Goal: Task Accomplishment & Management: Manage account settings

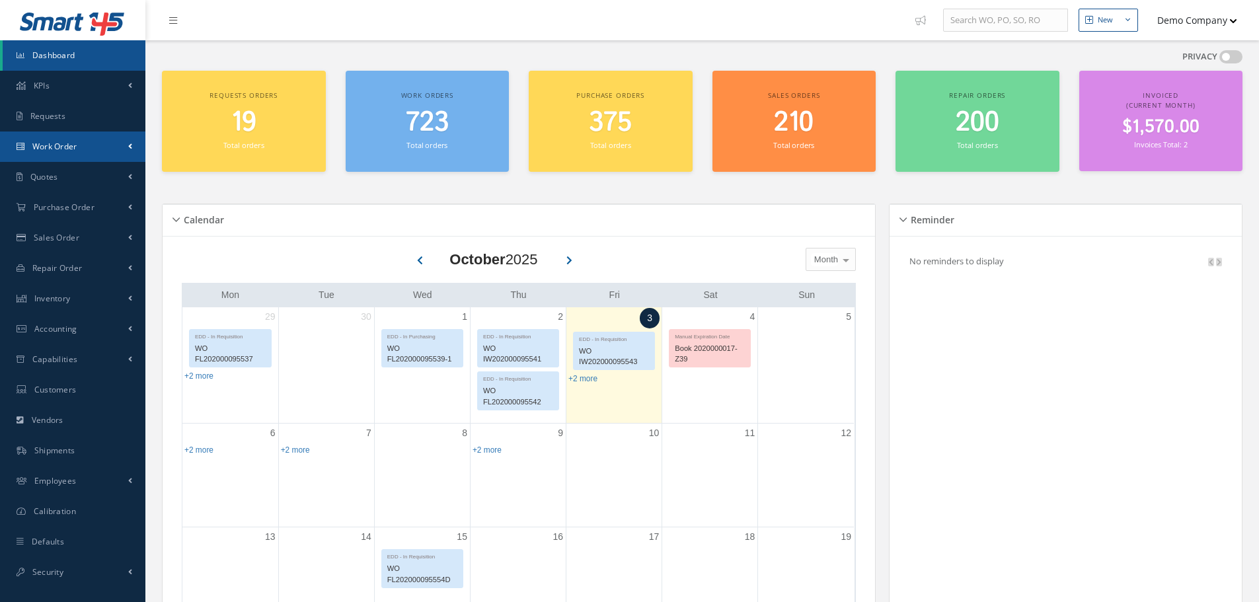
click at [106, 152] on link "Work Order" at bounding box center [72, 147] width 145 height 30
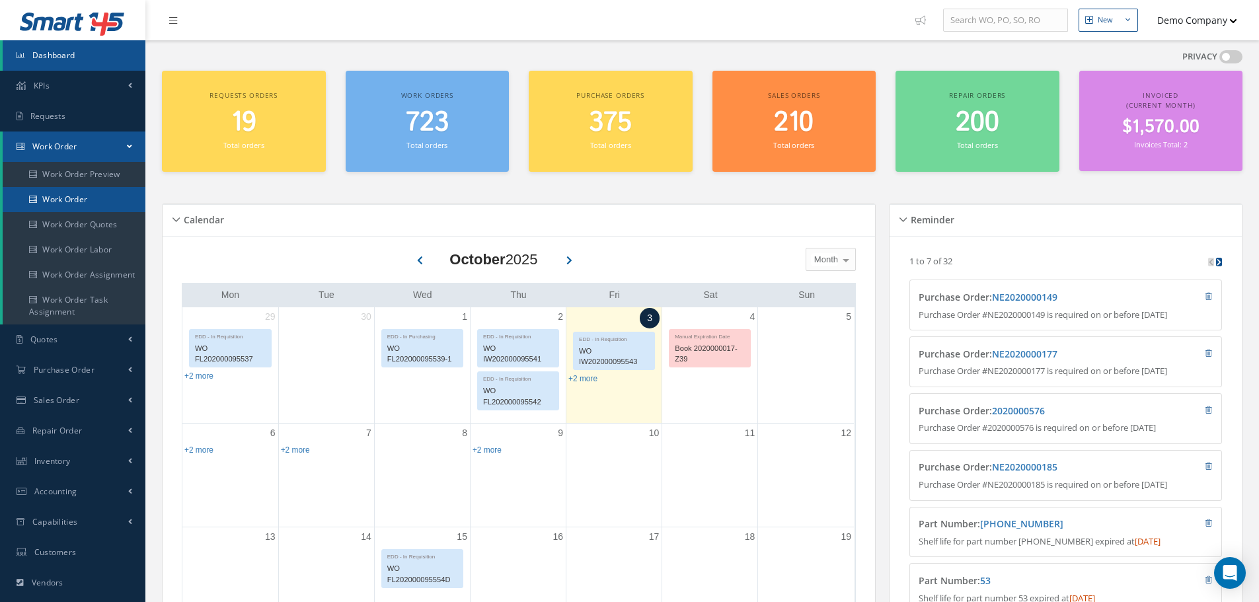
click at [83, 196] on link "Work Order" at bounding box center [75, 199] width 145 height 25
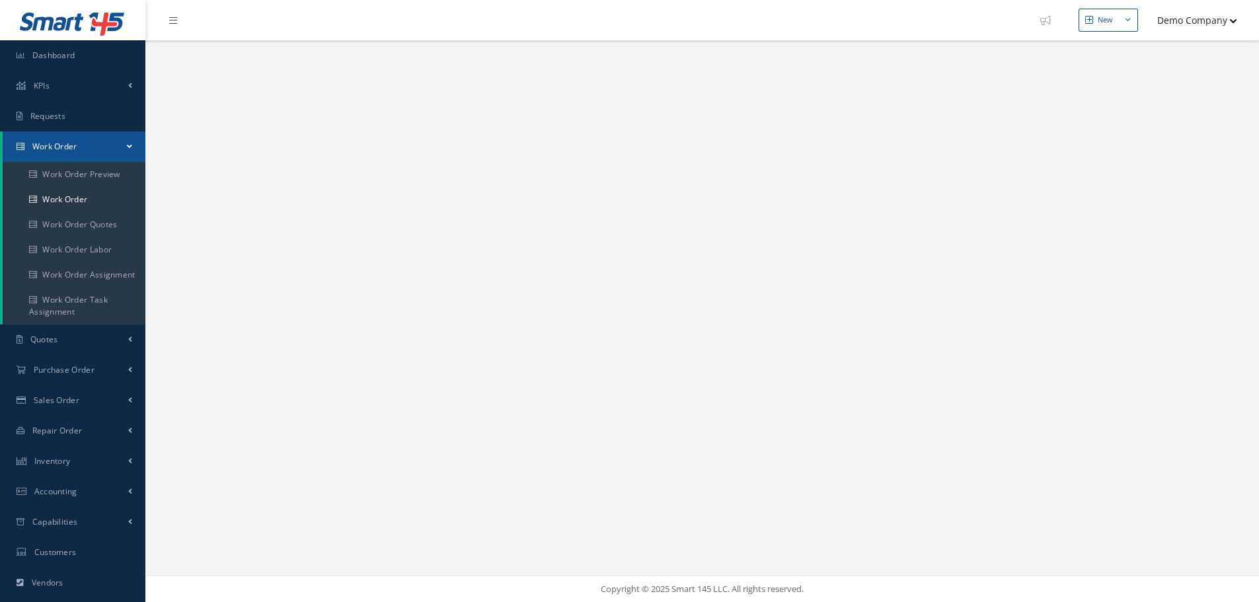
select select "25"
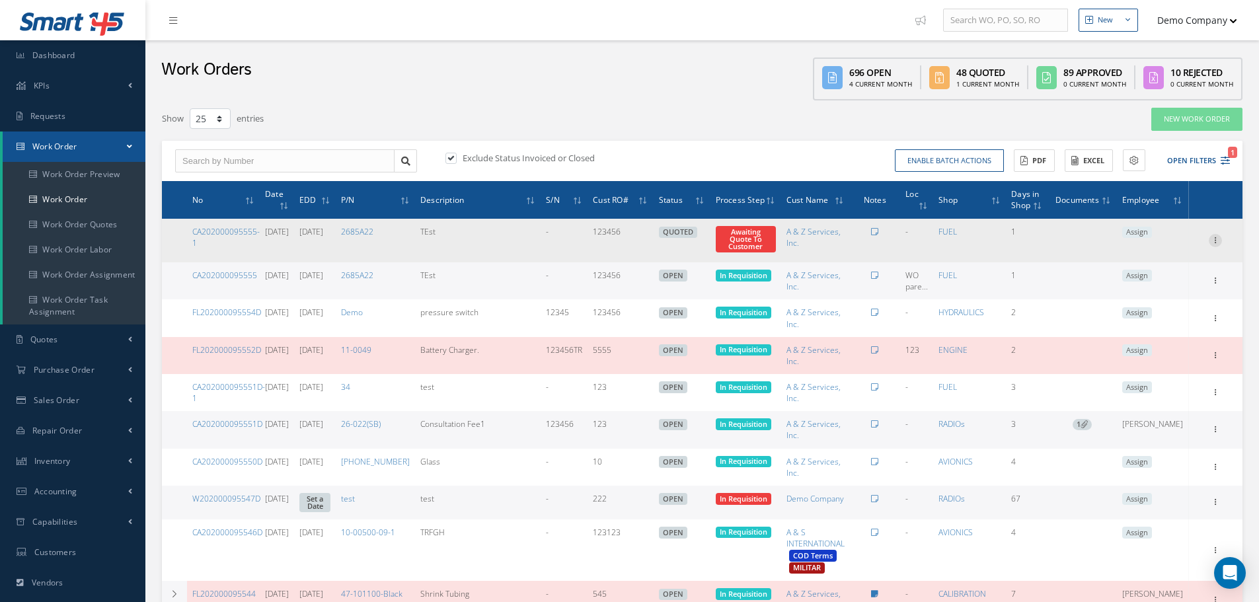
click at [1222, 235] on icon at bounding box center [1215, 239] width 13 height 11
click at [1147, 264] on link "Edit" at bounding box center [1155, 266] width 104 height 17
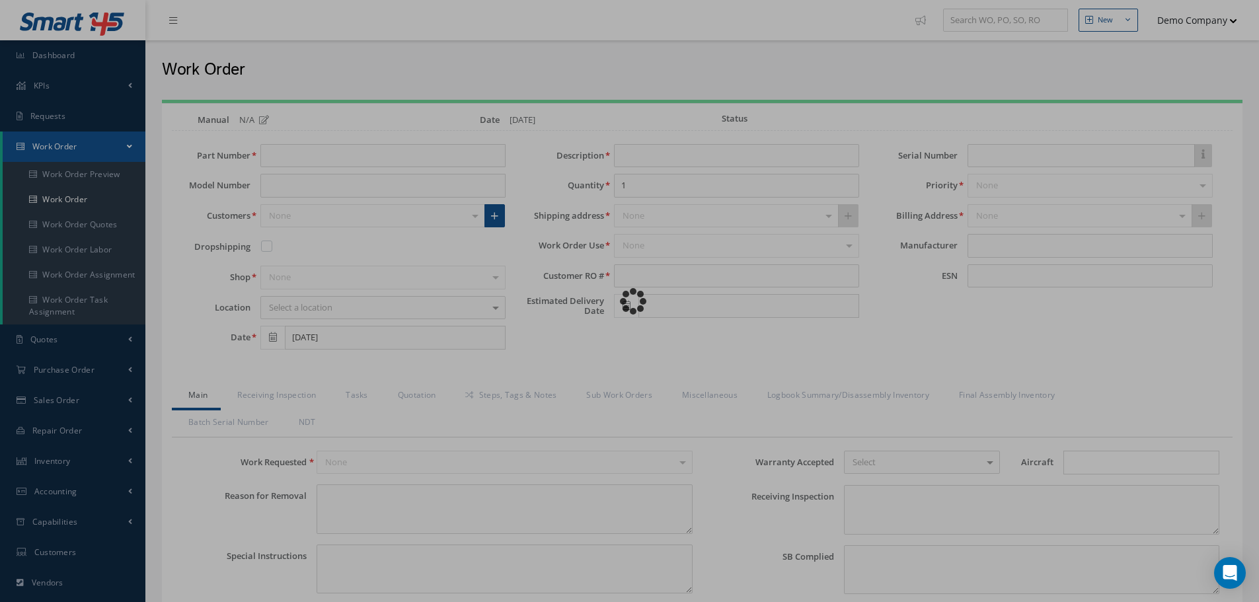
type input "2685A22"
type input "moore"
type input "10/02/2025"
type input "TEst"
type input "123456"
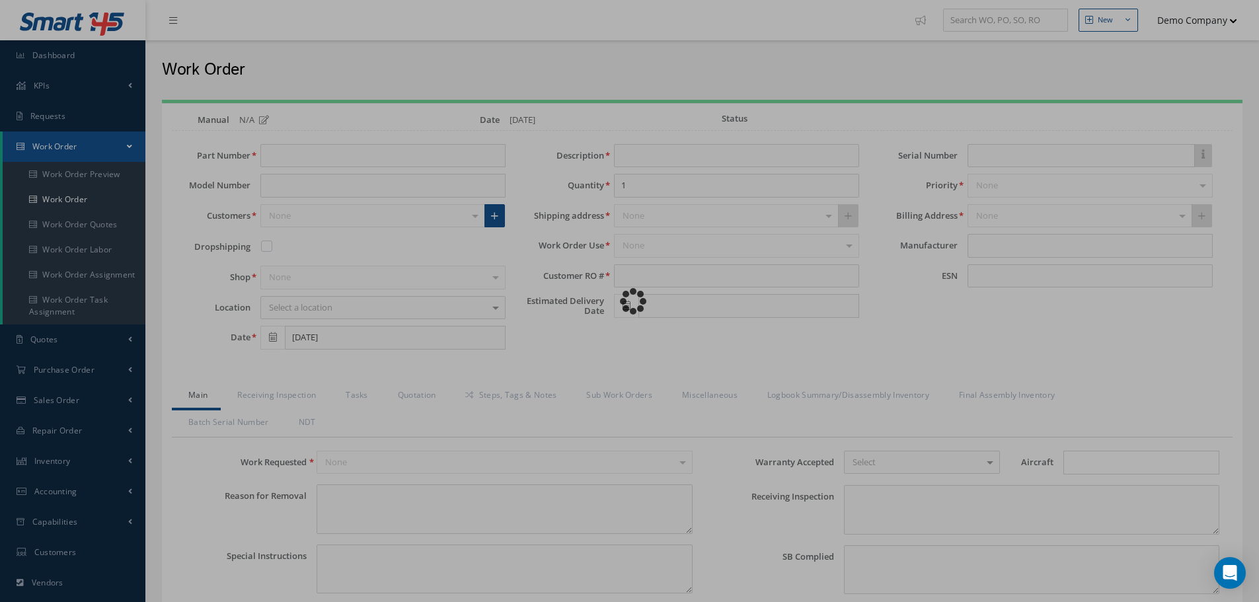
type input "10/09/2025"
type input "faa aads"
type textarea "NO VISUAL DAMAGE"
type textarea "50"
type input "EASA ADS"
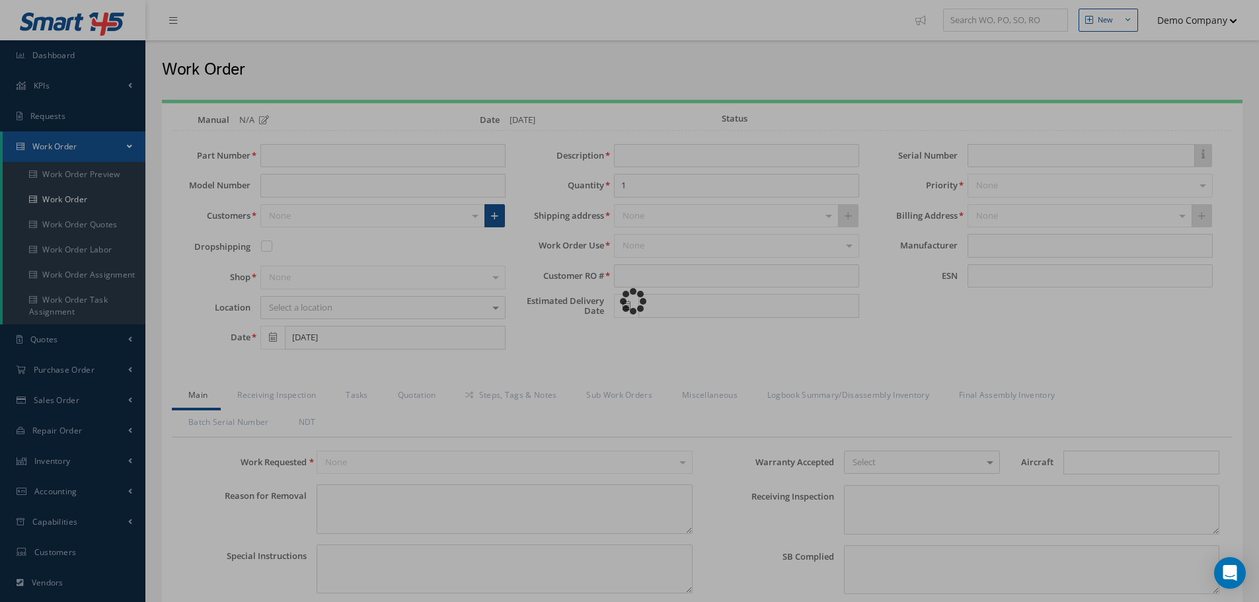
type textarea "test test"
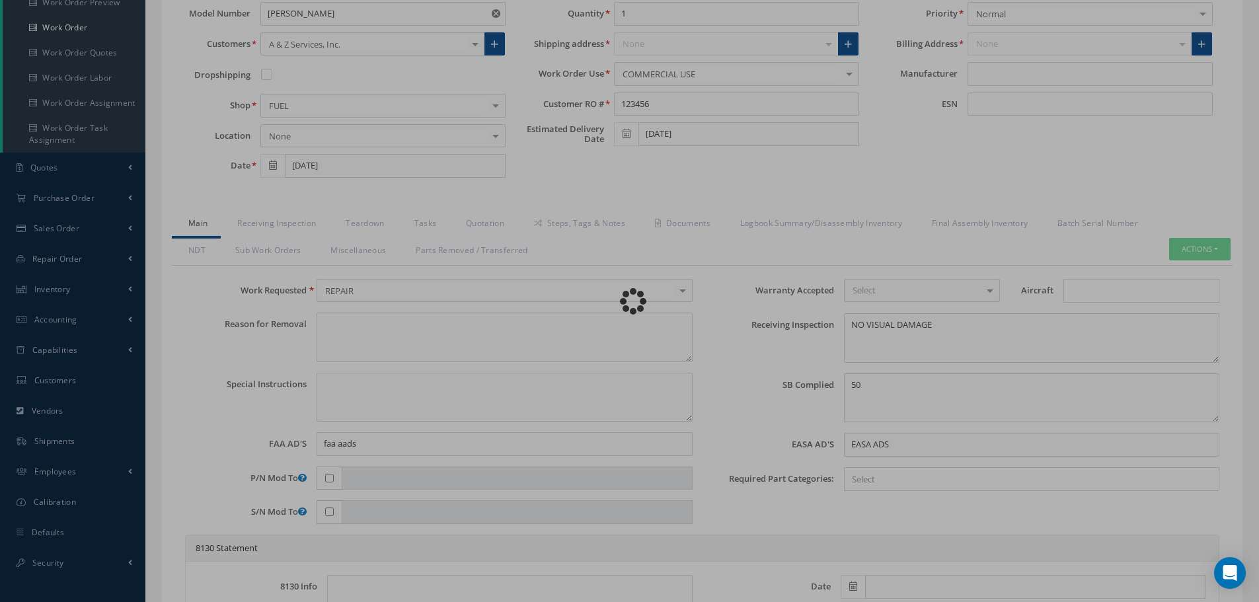
scroll to position [264, 0]
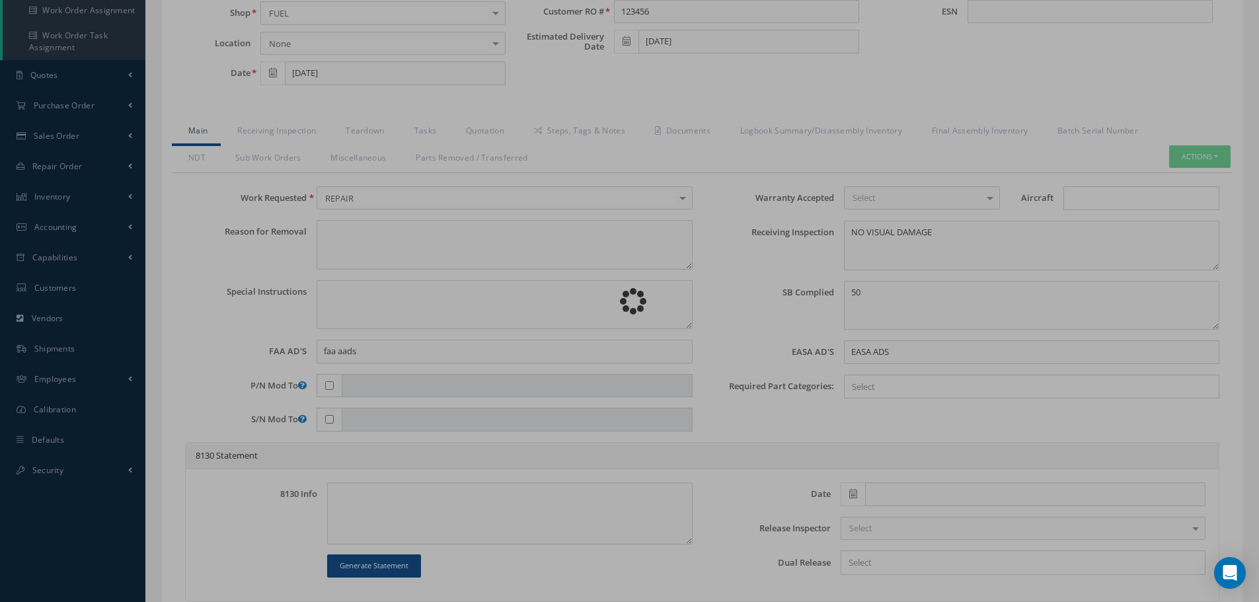
type input "MANUFACTURER"
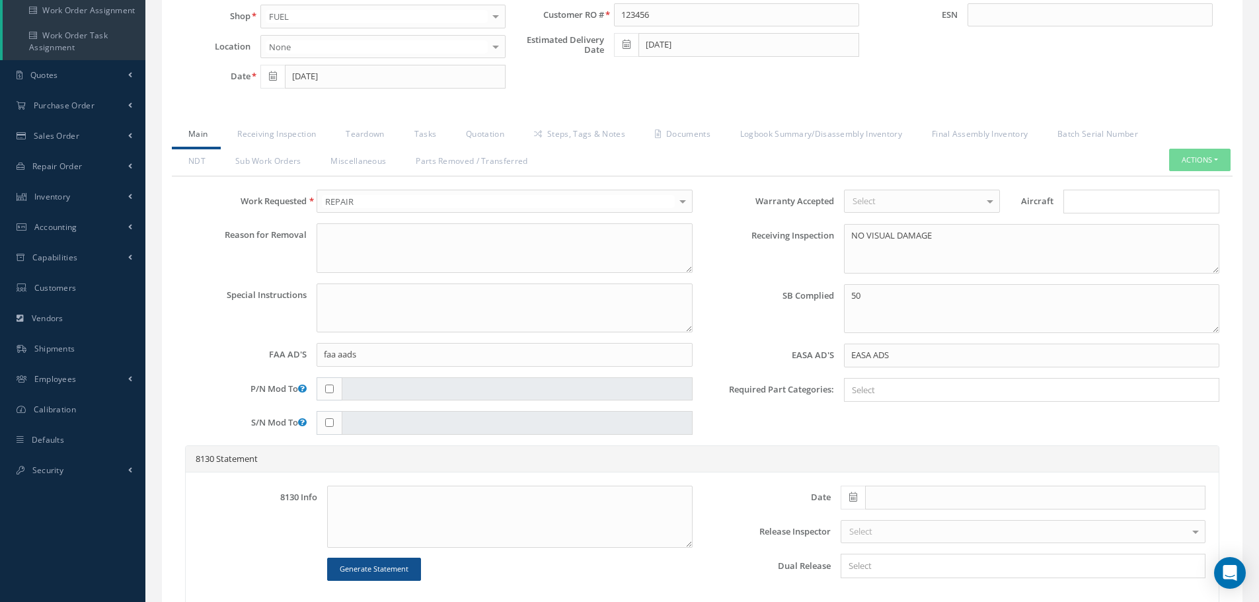
drag, startPoint x: 723, startPoint y: 389, endPoint x: 789, endPoint y: 381, distance: 67.2
click at [789, 381] on div "Required Part Categories: × Loading..." at bounding box center [967, 390] width 528 height 24
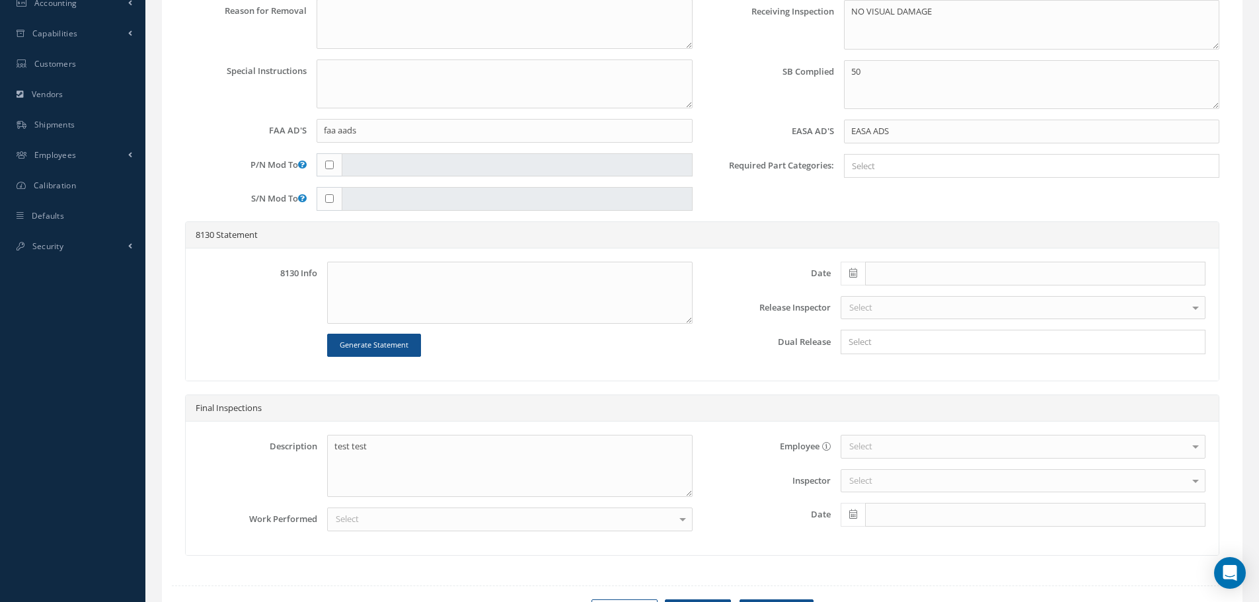
scroll to position [529, 0]
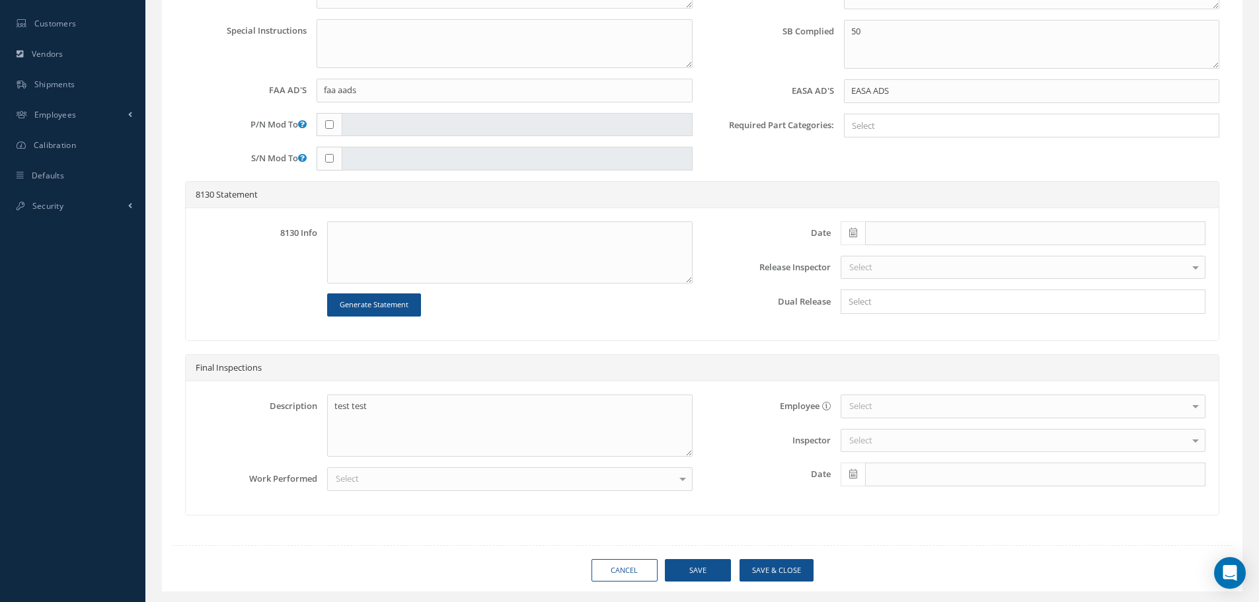
click at [867, 136] on div "× Loading..." at bounding box center [1031, 126] width 375 height 24
click at [871, 123] on input "Search for option" at bounding box center [1029, 126] width 366 height 14
click at [777, 164] on div "Warranty Accepted Select N/A Yes No No elements found. List is empty. Aircraft …" at bounding box center [967, 53] width 528 height 256
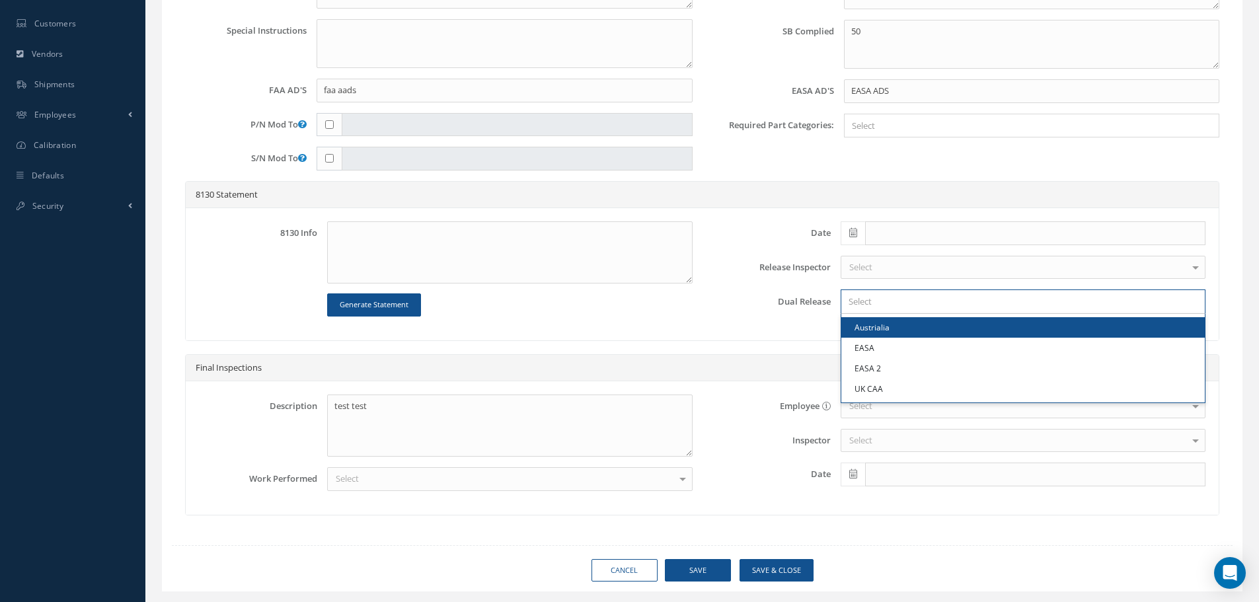
click at [872, 303] on input "Search for option" at bounding box center [1020, 302] width 355 height 14
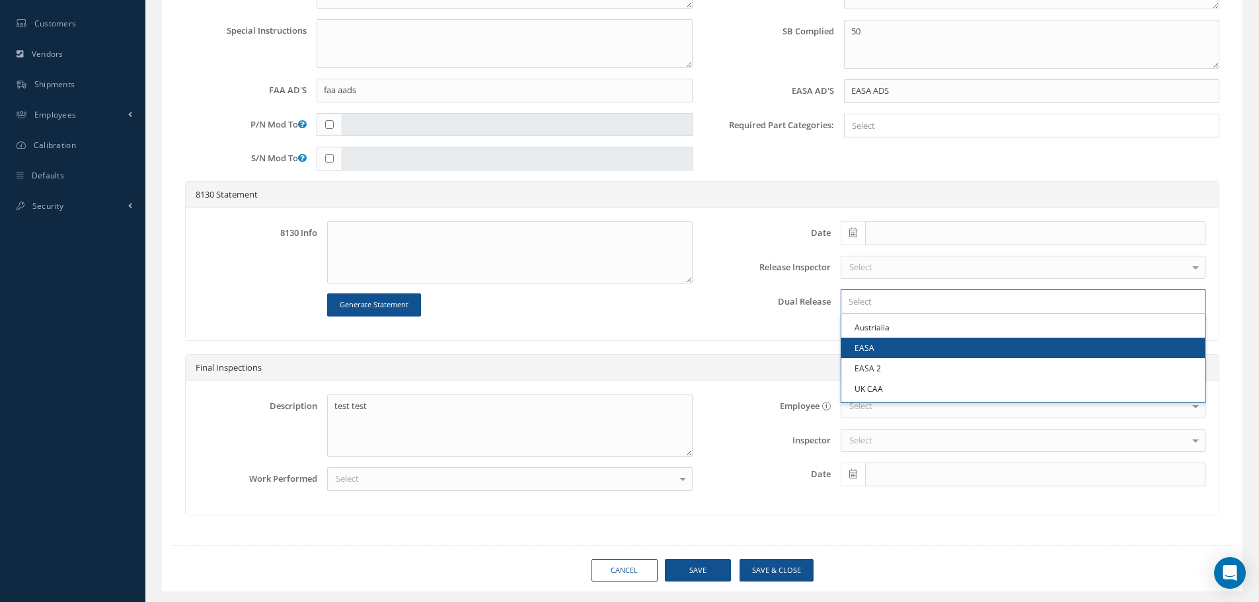
click at [909, 350] on link "EASA" at bounding box center [1023, 348] width 364 height 20
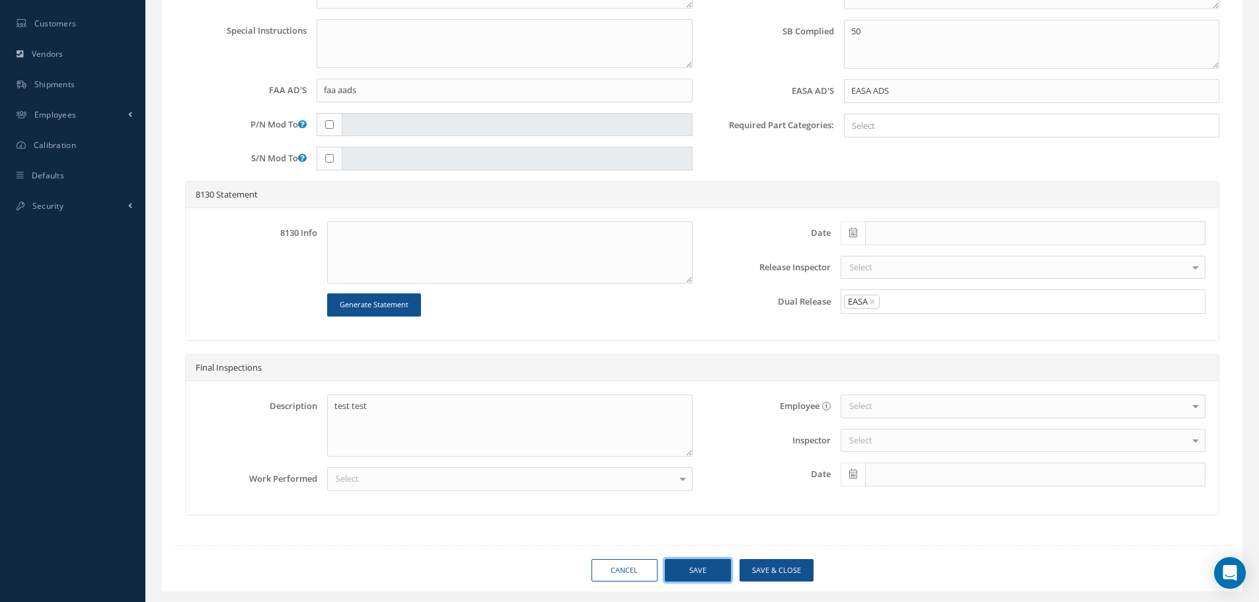
click at [710, 570] on button "Save" at bounding box center [698, 570] width 66 height 23
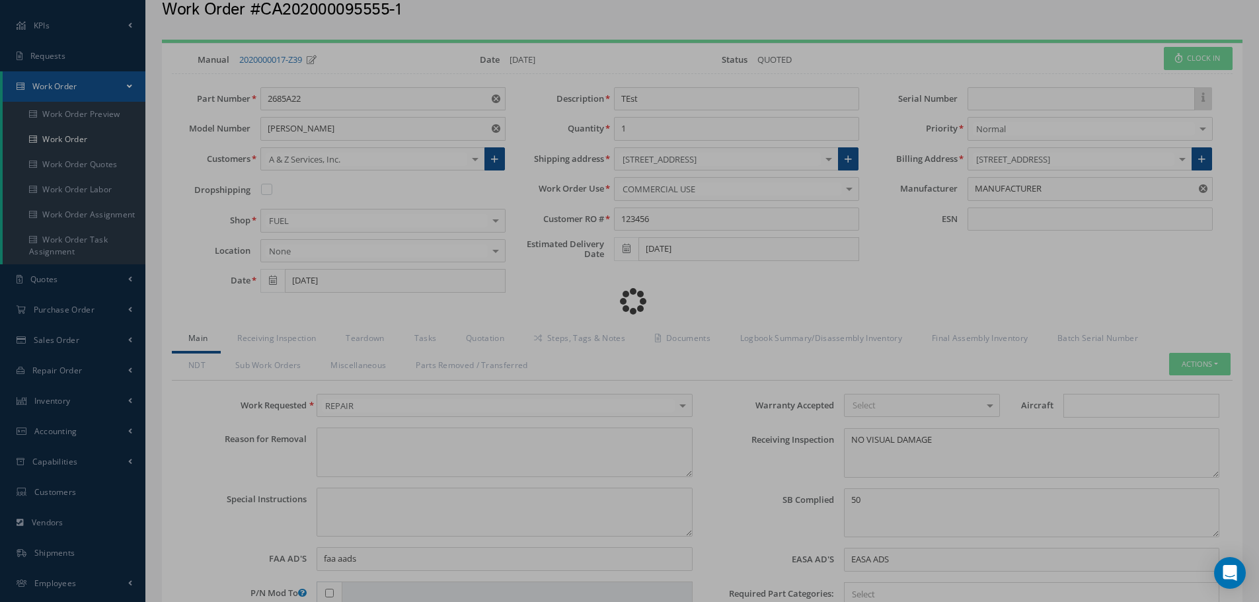
scroll to position [0, 0]
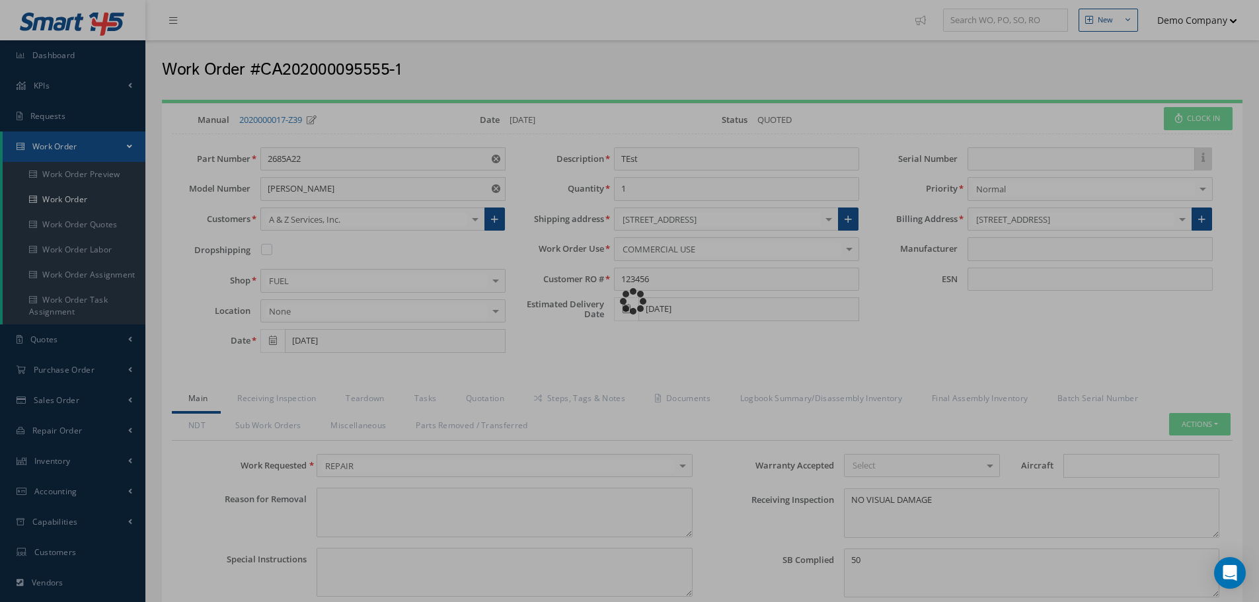
type input "MANUFACTURER"
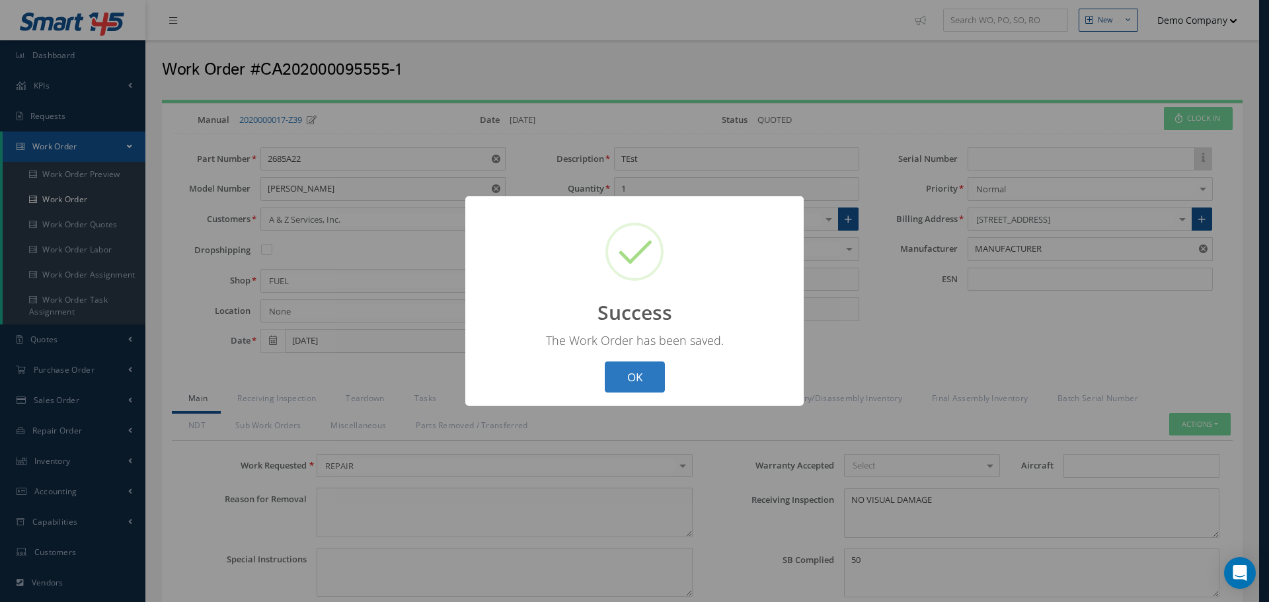
drag, startPoint x: 646, startPoint y: 379, endPoint x: 654, endPoint y: 377, distance: 8.2
click at [646, 379] on button "OK" at bounding box center [635, 377] width 60 height 31
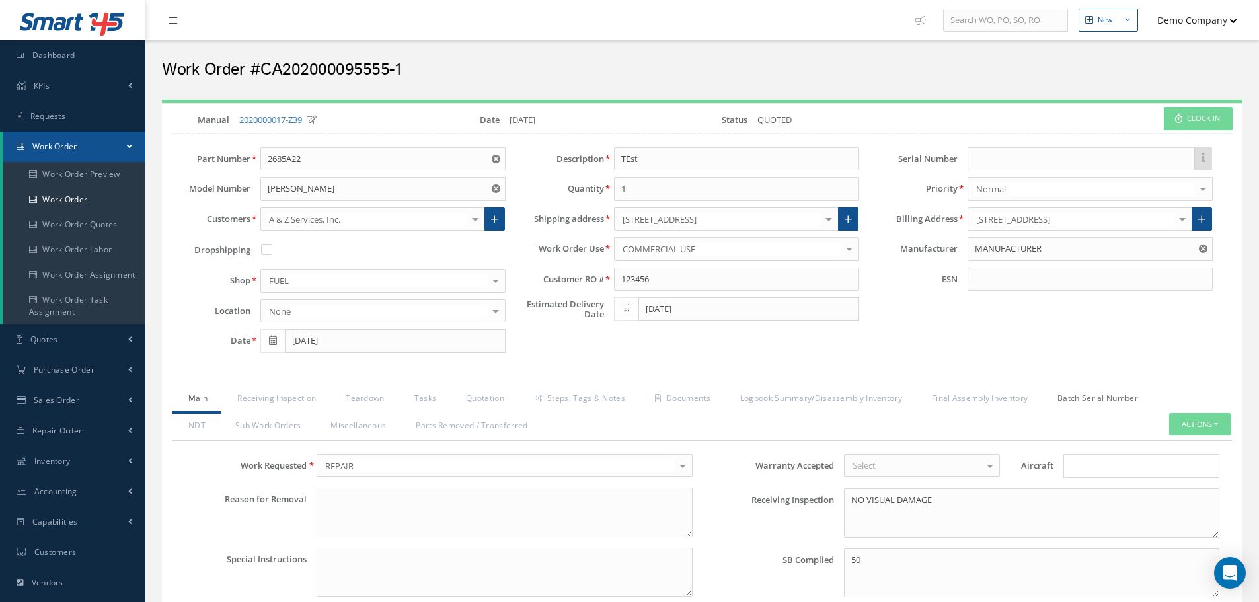
click at [1094, 398] on link "Batch Serial Number" at bounding box center [1096, 400] width 110 height 28
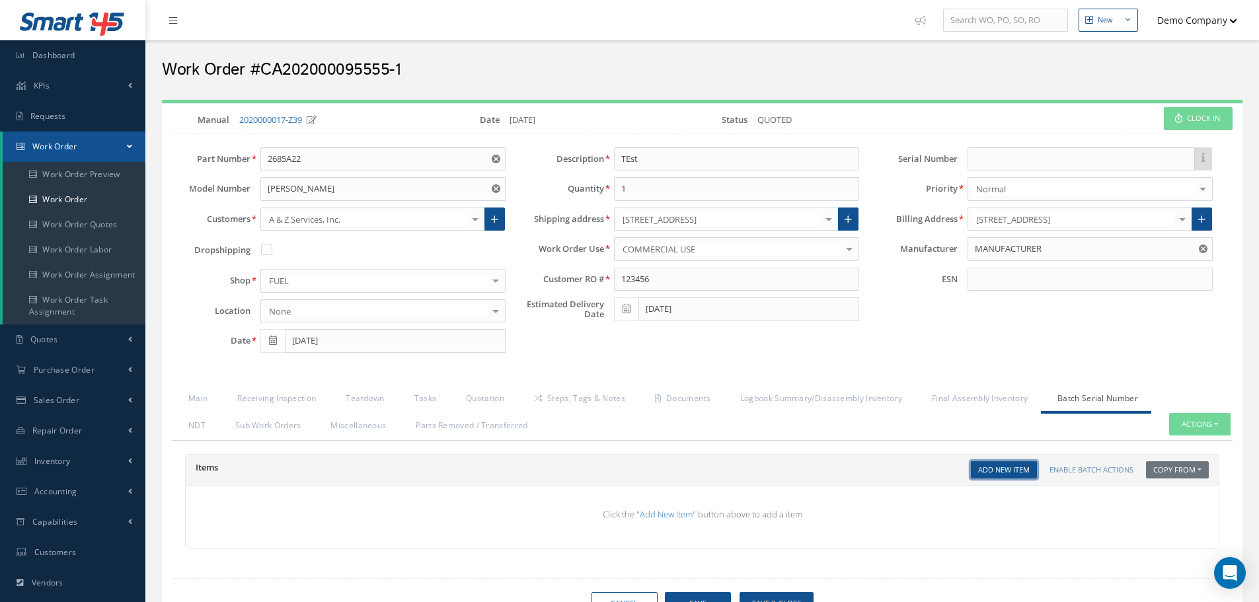
click at [1004, 471] on link "Add New Item" at bounding box center [1004, 470] width 66 height 18
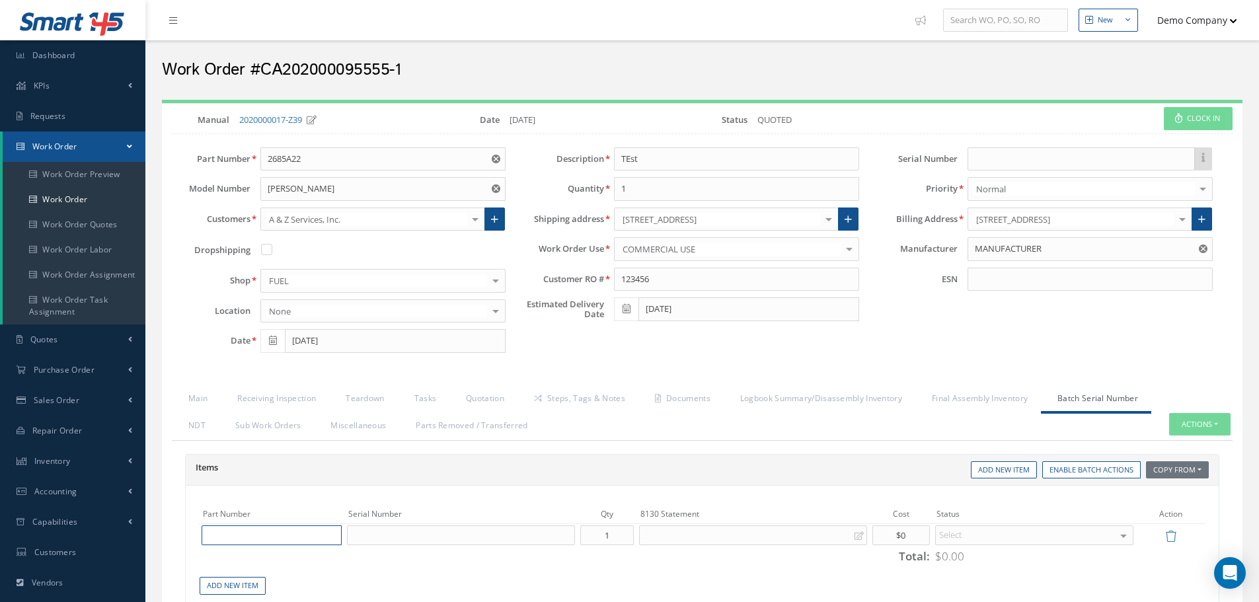
click at [258, 532] on input "text" at bounding box center [272, 536] width 140 height 20
type input "test"
drag, startPoint x: 605, startPoint y: 540, endPoint x: 596, endPoint y: 540, distance: 9.3
click at [595, 540] on input "1" at bounding box center [607, 536] width 54 height 20
type input "2"
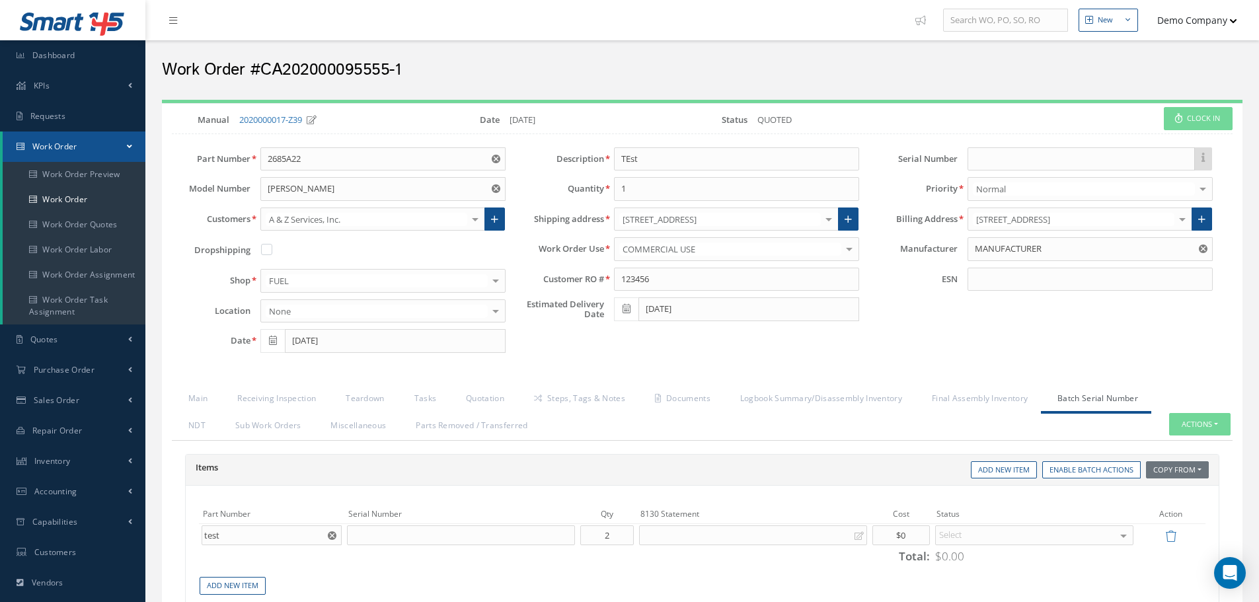
click at [973, 538] on div "Select" at bounding box center [1034, 536] width 199 height 20
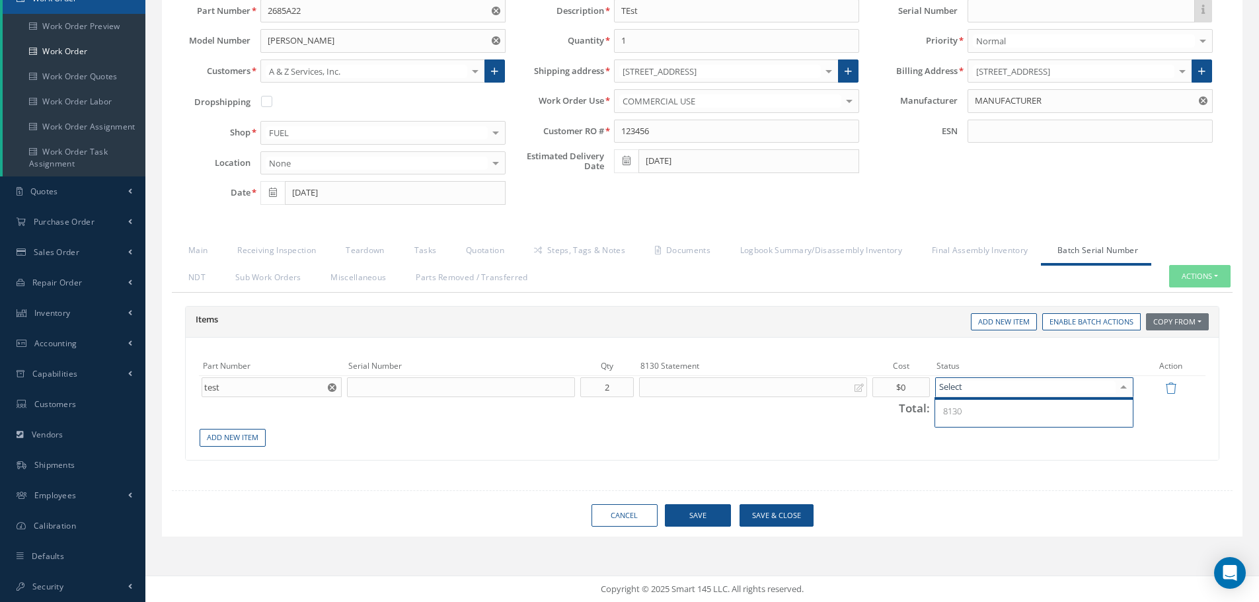
scroll to position [38, 0]
click at [873, 428] on div "Part Number Serial Number Qty 8130 Statement Cost Status Action test test test …" at bounding box center [702, 401] width 1027 height 91
click at [981, 385] on div "Select" at bounding box center [1034, 387] width 199 height 20
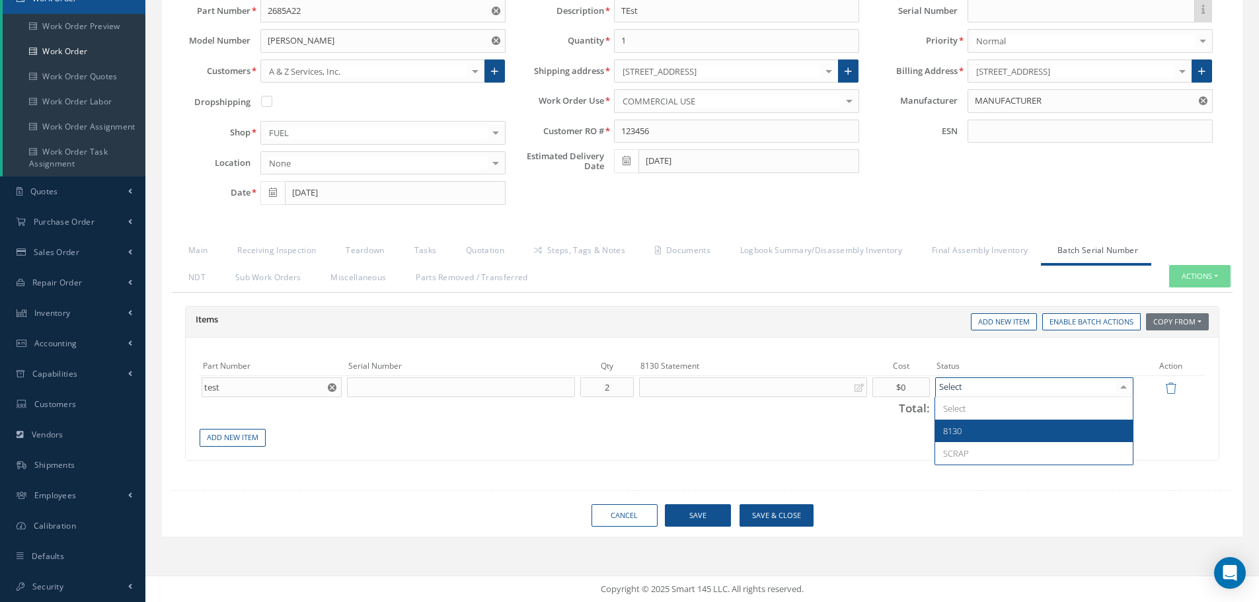
scroll to position [0, 0]
click at [967, 428] on span "8130" at bounding box center [1034, 431] width 198 height 22
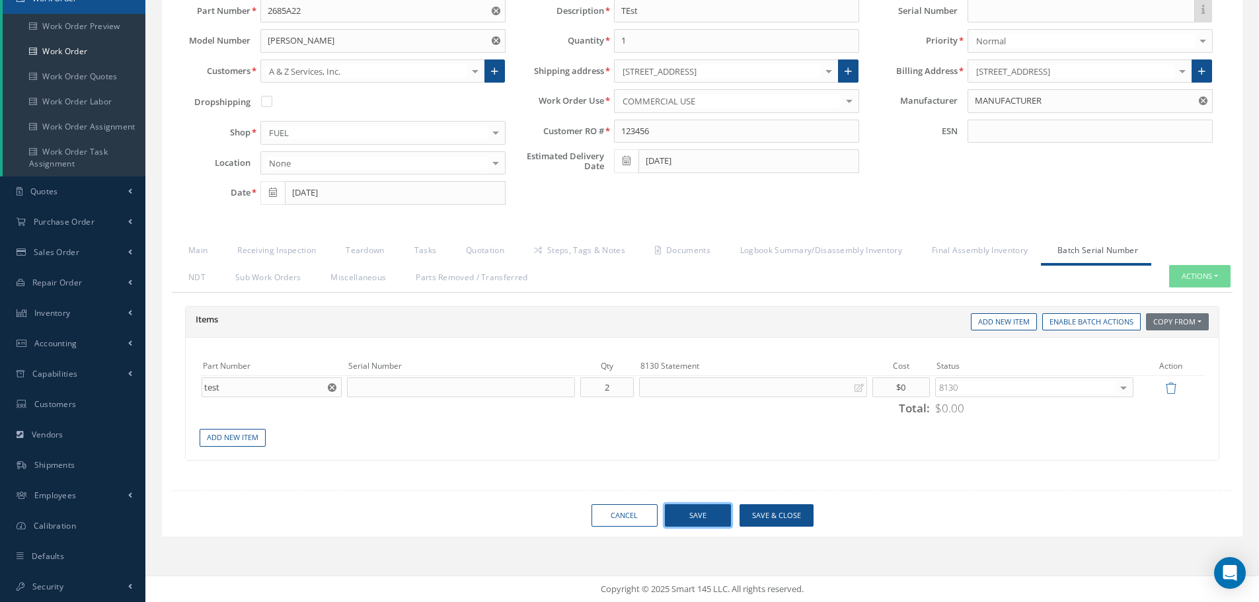
click at [705, 520] on button "Save" at bounding box center [698, 515] width 66 height 23
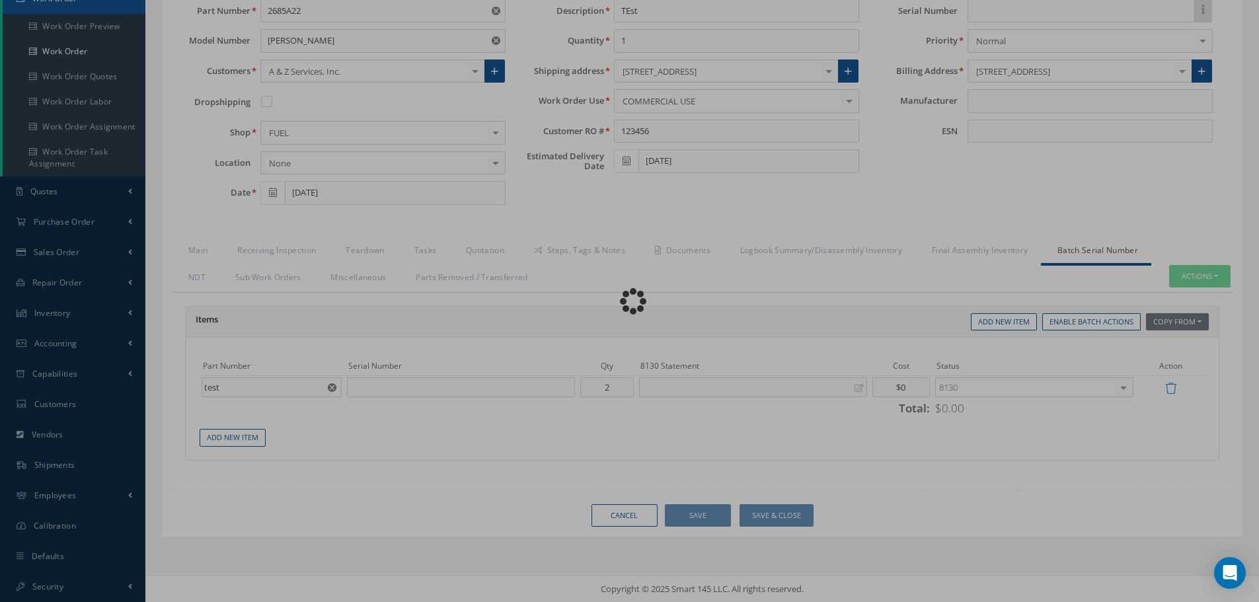
type input "MANUFACTURER"
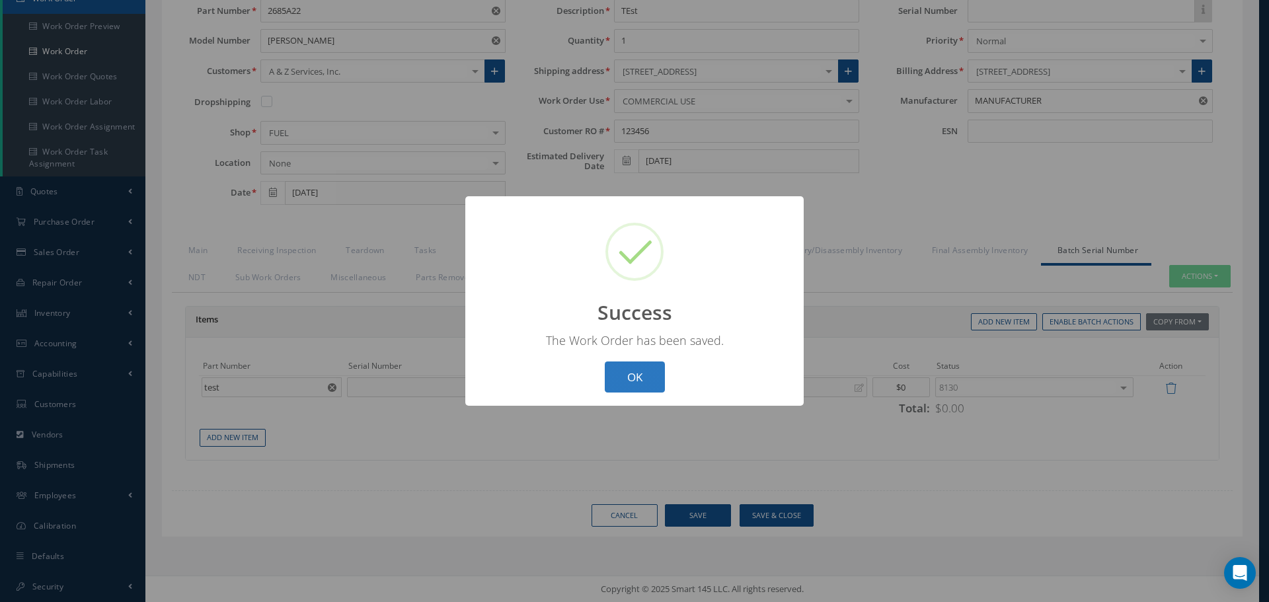
click at [646, 376] on button "OK" at bounding box center [635, 377] width 60 height 31
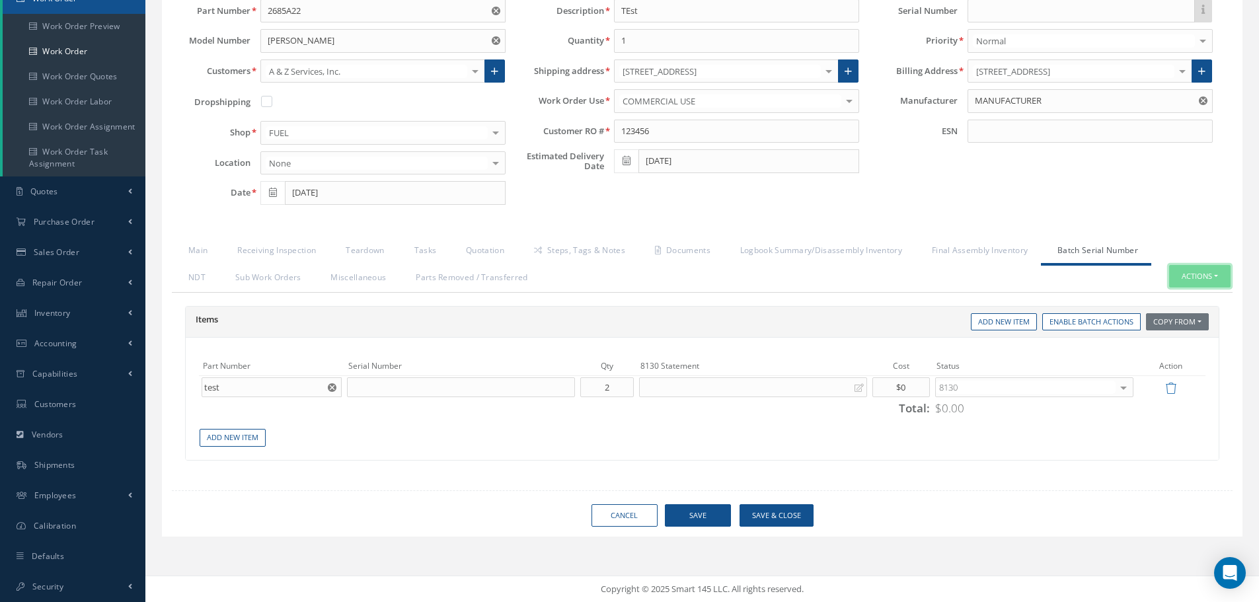
drag, startPoint x: 1206, startPoint y: 277, endPoint x: 1198, endPoint y: 288, distance: 13.2
click at [1204, 277] on button "Actions" at bounding box center [1199, 276] width 61 height 23
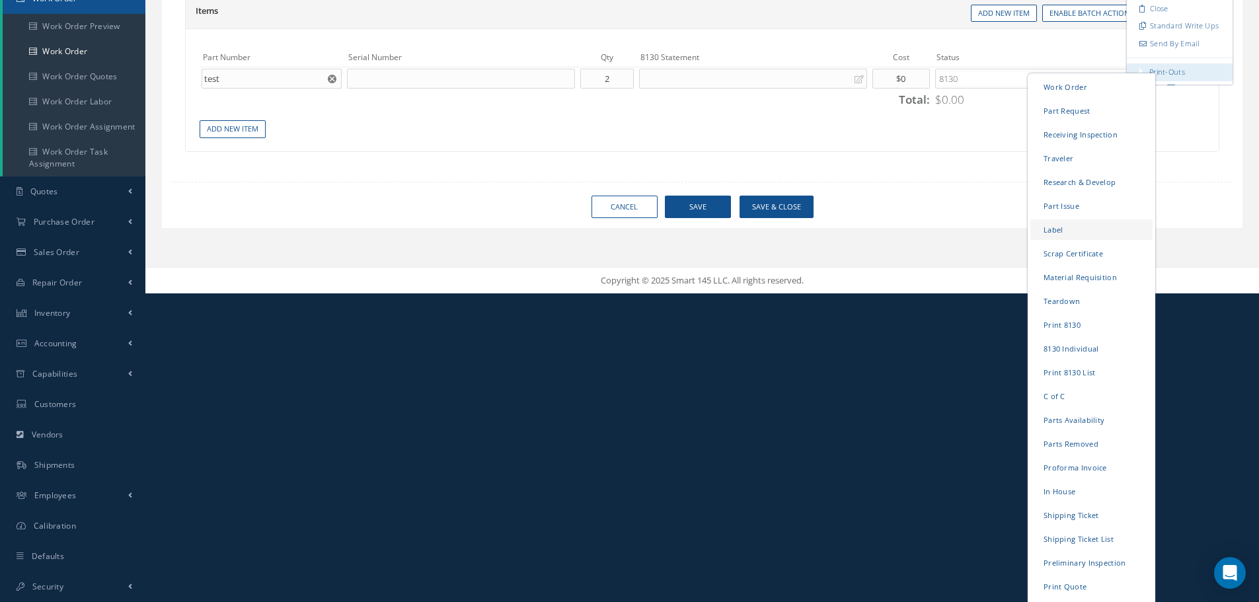
scroll to position [331, 0]
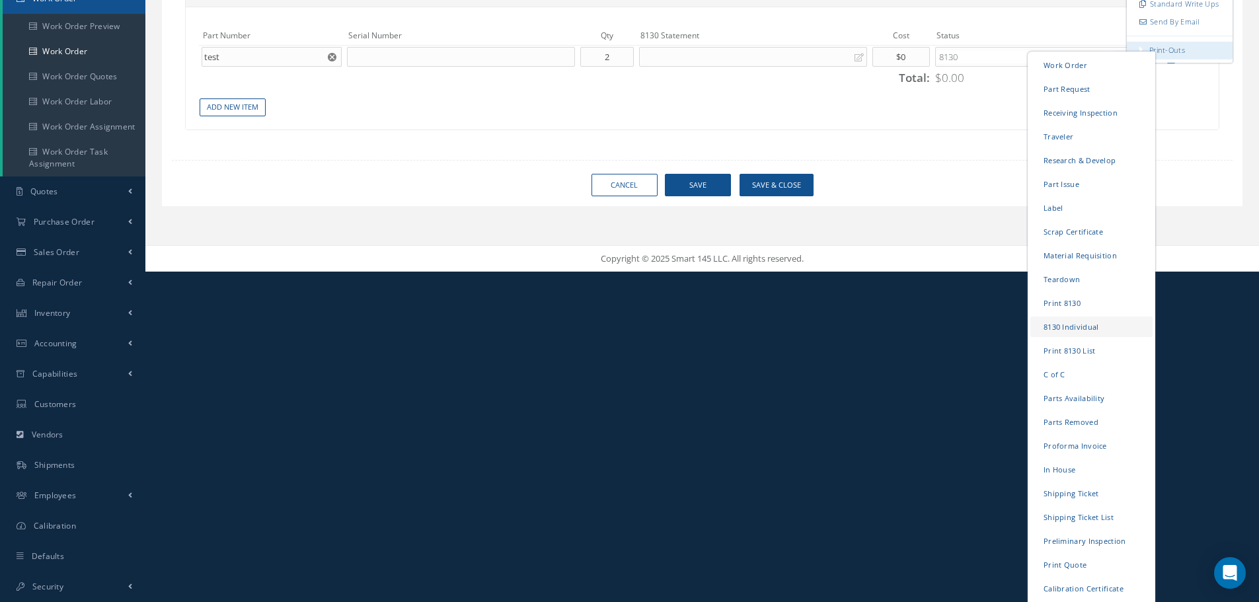
click at [1086, 322] on link "8130 Individual" at bounding box center [1092, 327] width 122 height 20
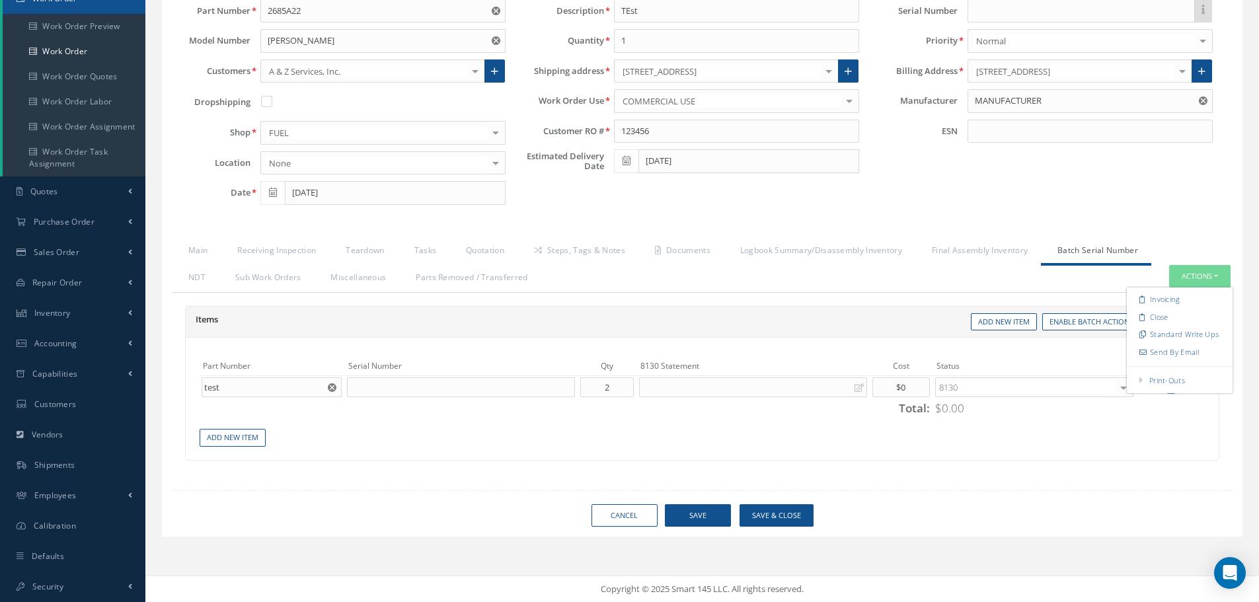
click at [880, 325] on div "Copy From Work Orders Inventory Templates Enable Batch Actions Remove Selected …" at bounding box center [961, 322] width 517 height 18
drag, startPoint x: 705, startPoint y: 510, endPoint x: 762, endPoint y: 477, distance: 65.8
click at [705, 509] on button "Save" at bounding box center [698, 515] width 66 height 23
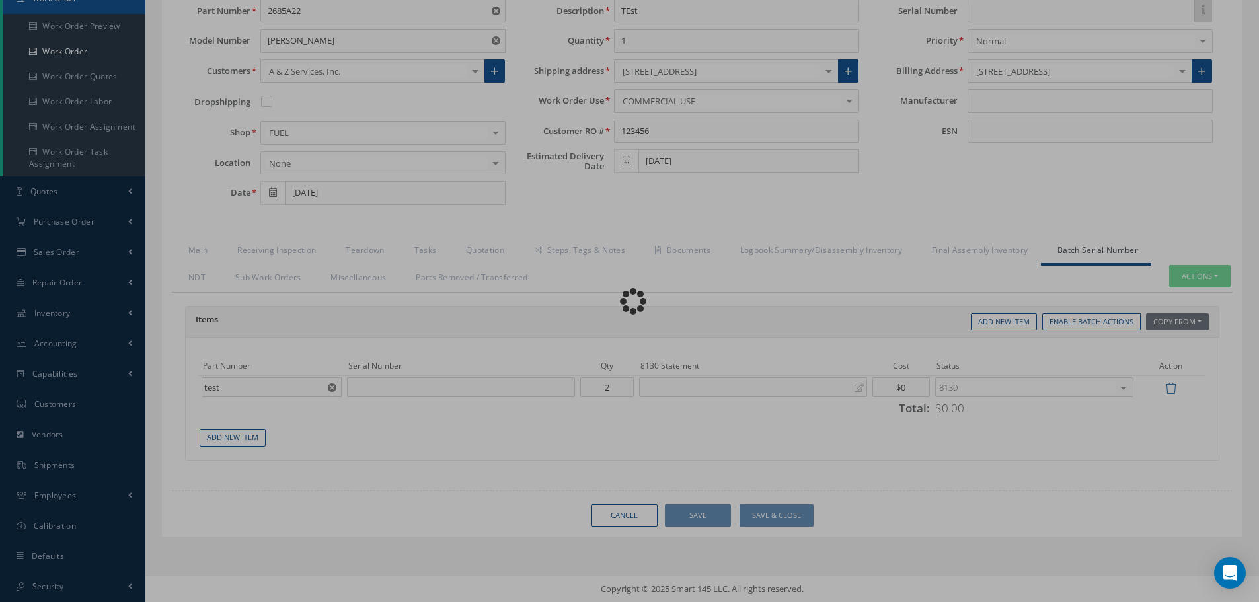
type input "MANUFACTURER"
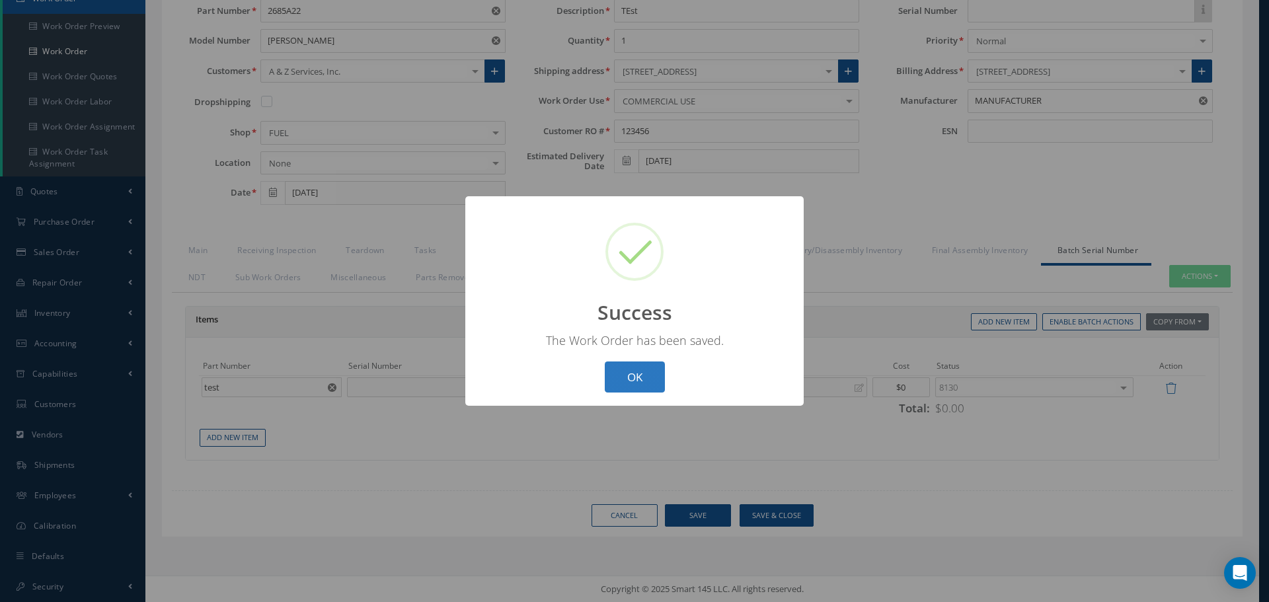
drag, startPoint x: 639, startPoint y: 377, endPoint x: 633, endPoint y: 371, distance: 8.0
click at [633, 371] on button "OK" at bounding box center [635, 377] width 60 height 31
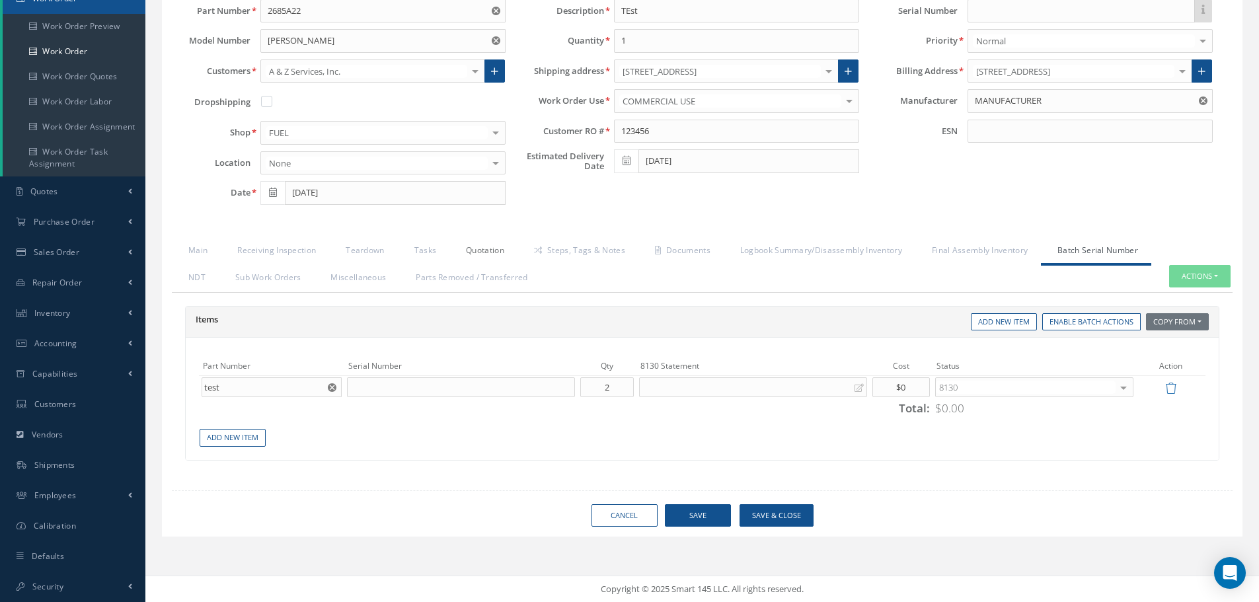
click at [492, 245] on link "Quotation" at bounding box center [483, 252] width 68 height 28
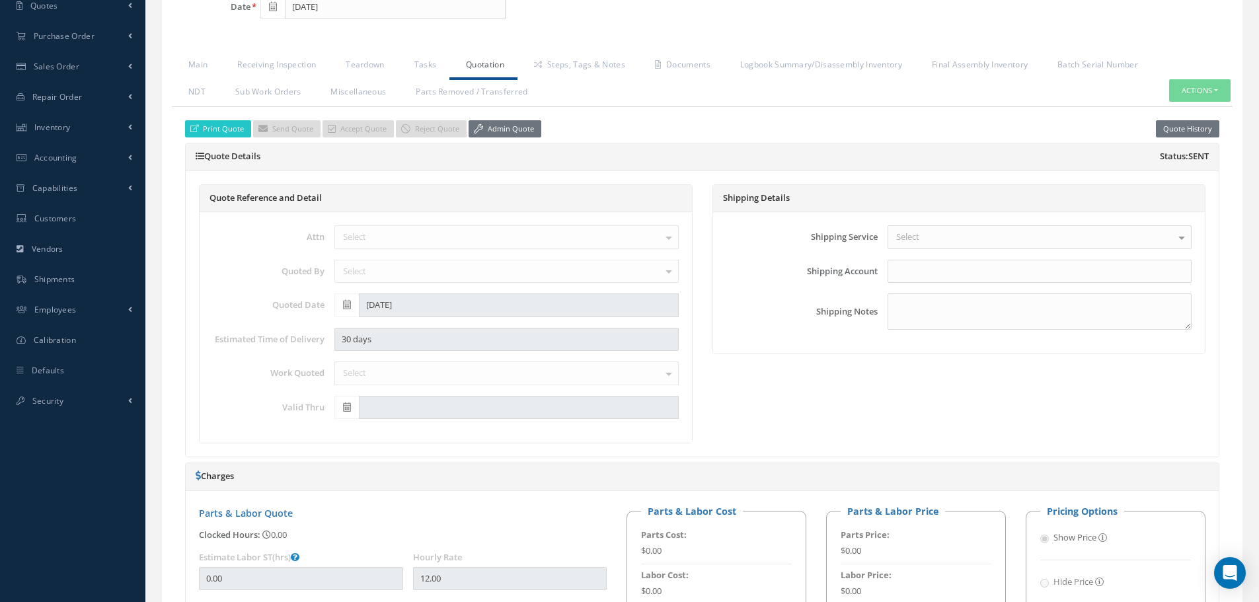
scroll to position [214, 0]
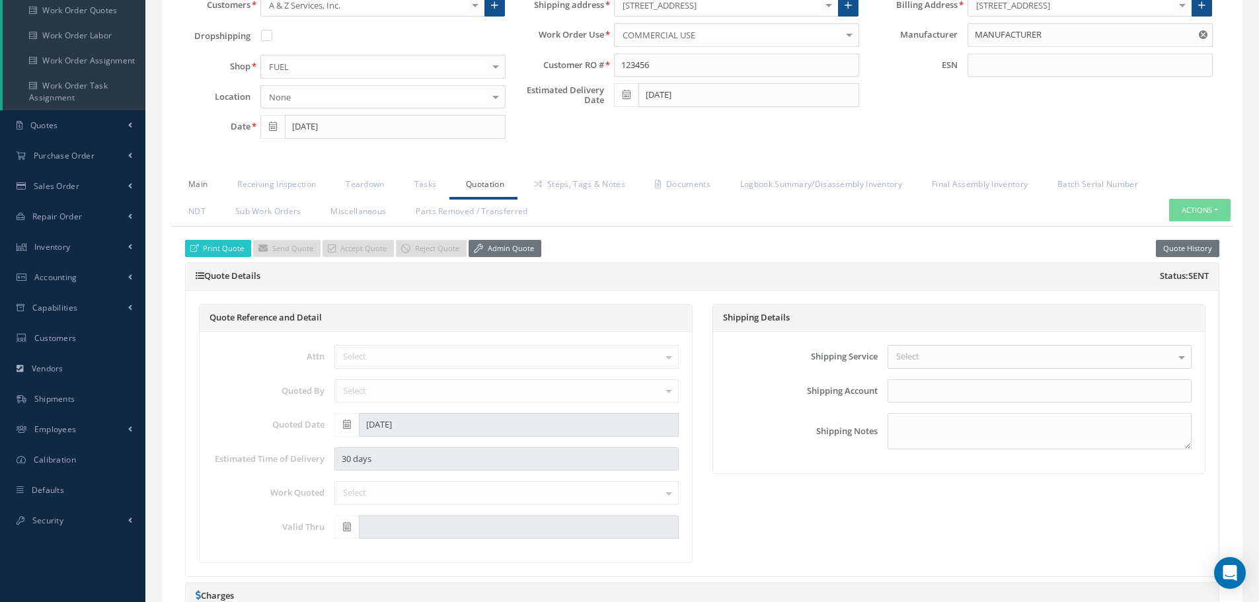
drag, startPoint x: 193, startPoint y: 183, endPoint x: 494, endPoint y: 239, distance: 306.6
click at [194, 182] on link "Main" at bounding box center [196, 186] width 49 height 28
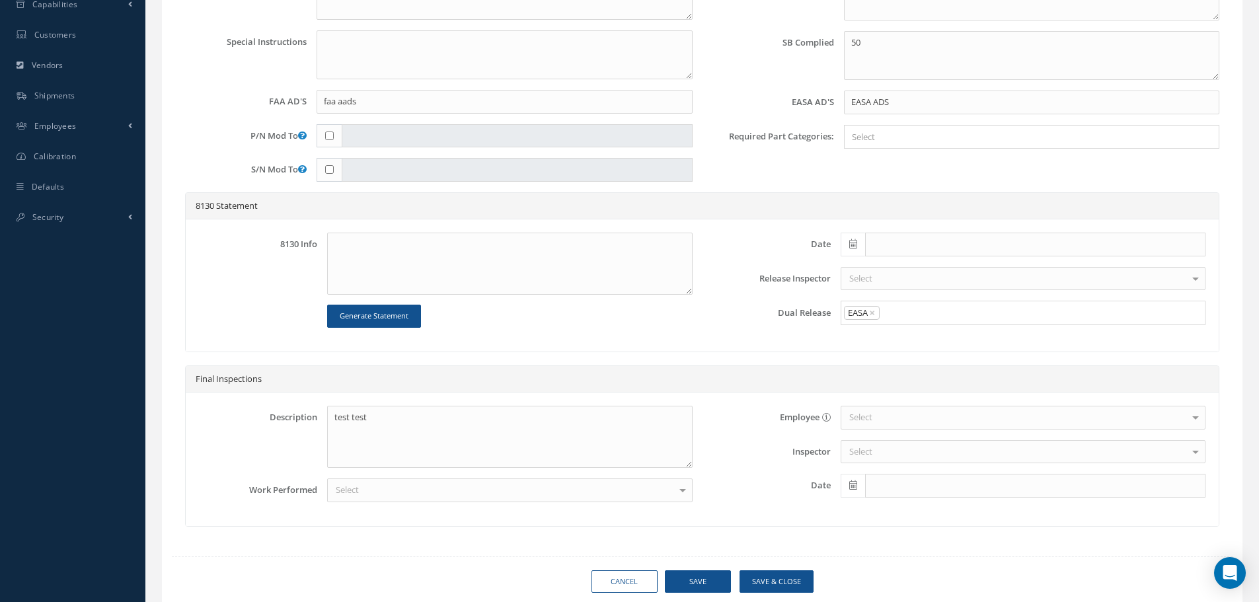
scroll to position [561, 0]
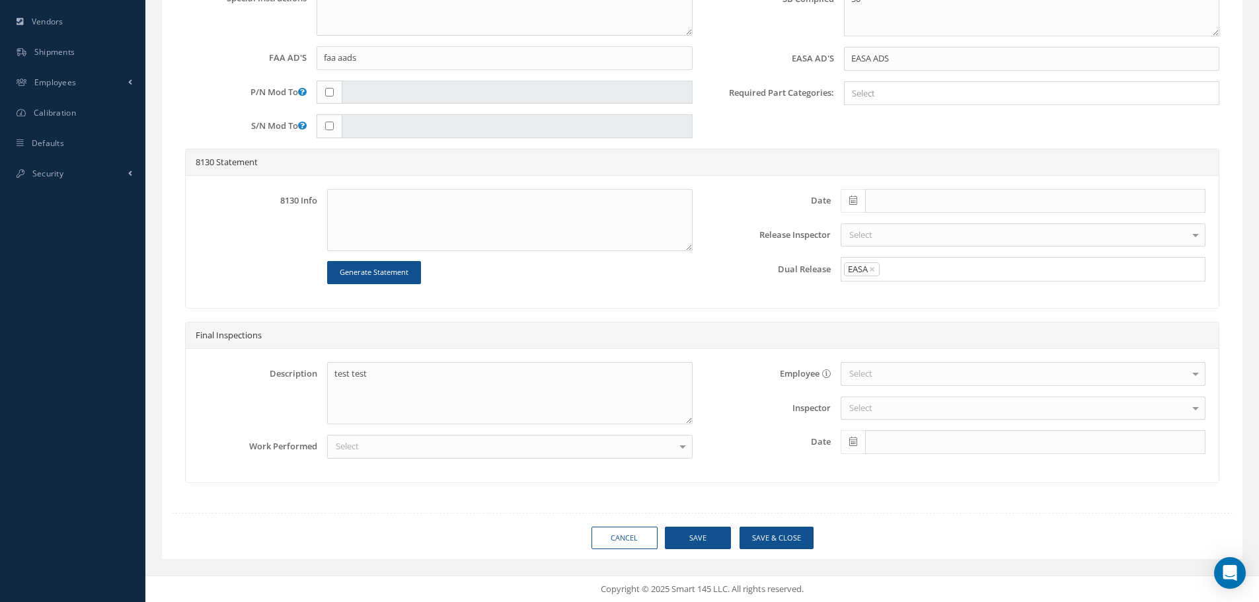
click at [702, 552] on div "Loading… Manual 2020000017-Z39 Date 10/02/2025 Status QUOTED Clock In Part Numb…" at bounding box center [702, 50] width 1081 height 1017
drag, startPoint x: 697, startPoint y: 531, endPoint x: 748, endPoint y: 512, distance: 54.4
click at [697, 529] on button "Save" at bounding box center [698, 538] width 66 height 23
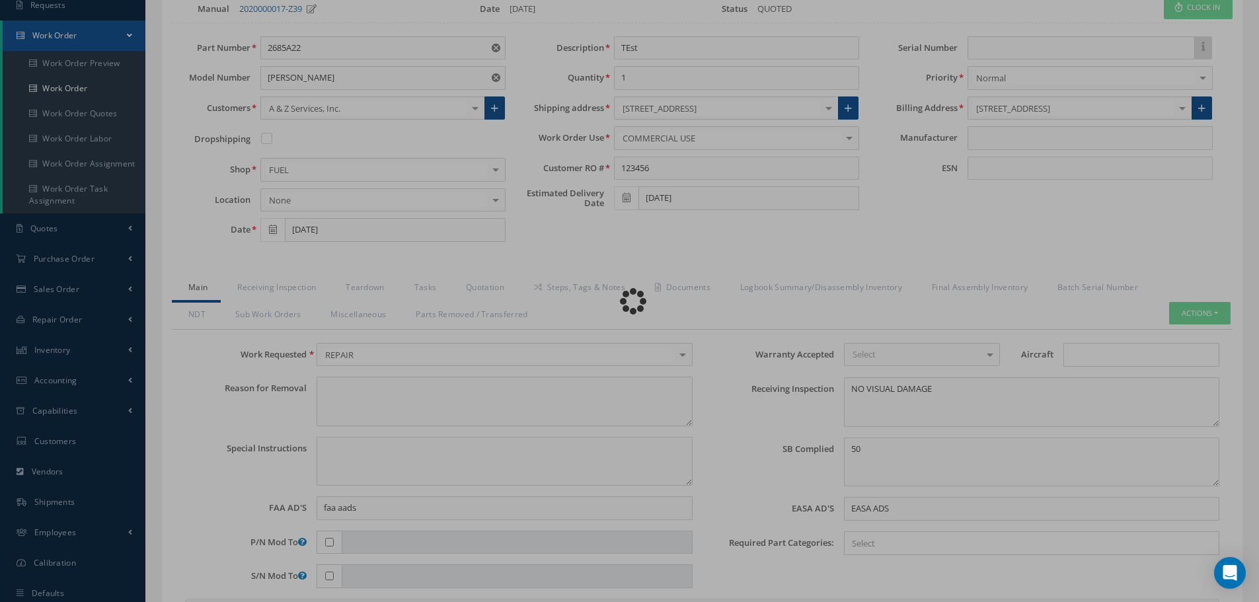
scroll to position [98, 0]
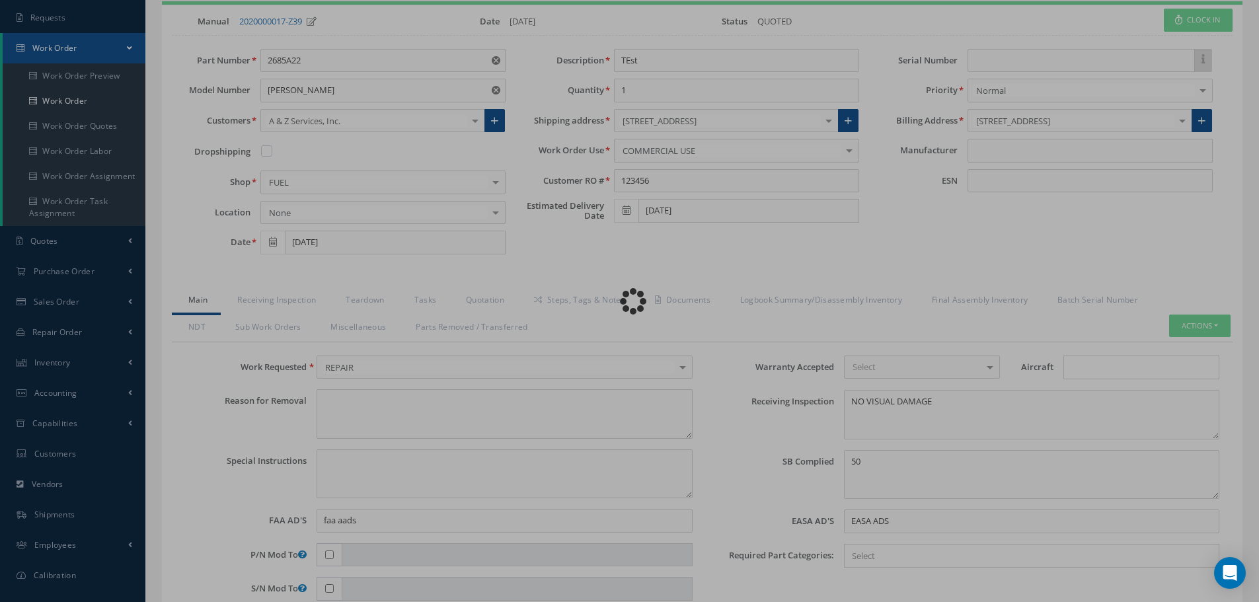
type input "MANUFACTURER"
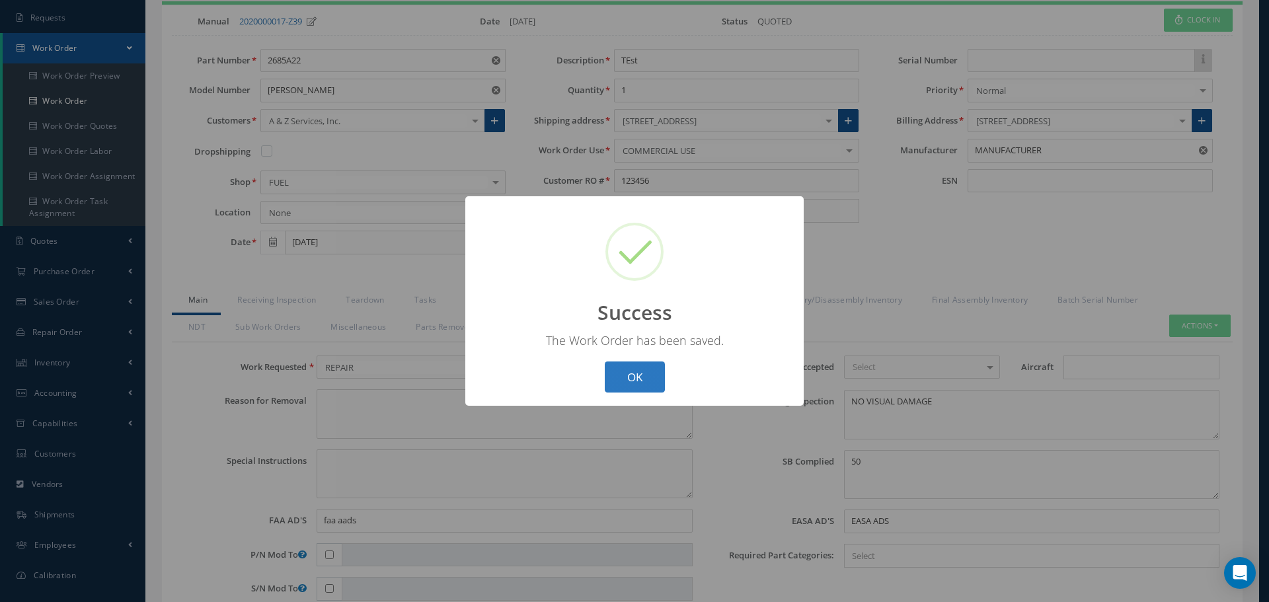
click at [608, 366] on button "OK" at bounding box center [635, 377] width 60 height 31
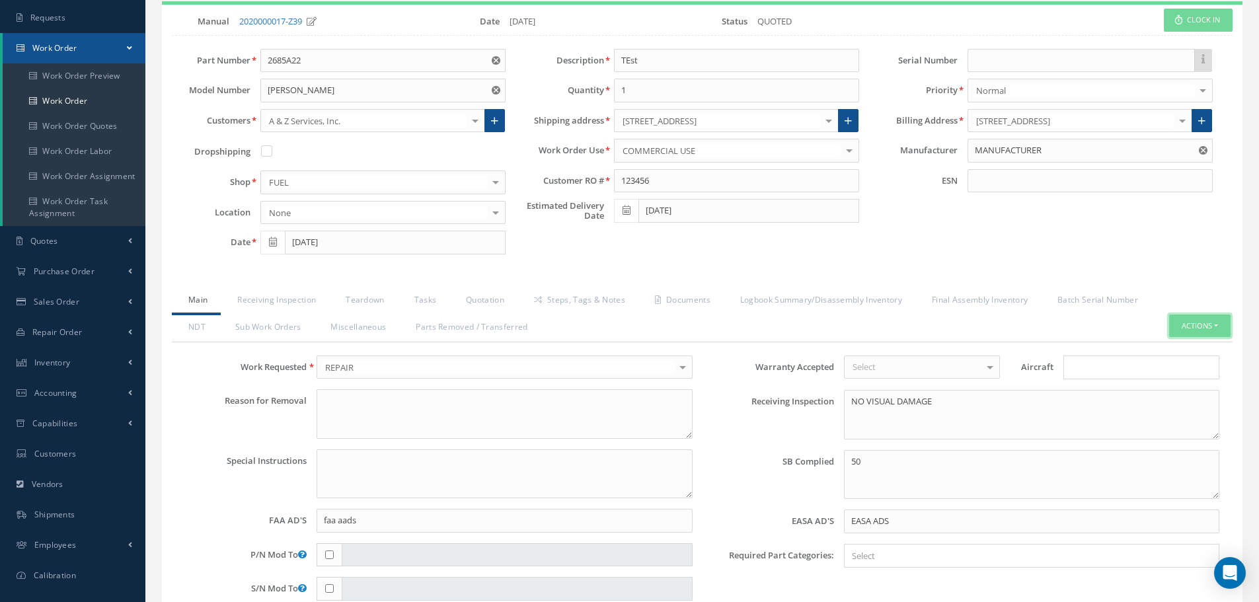
click at [1220, 327] on button "Actions" at bounding box center [1199, 326] width 61 height 23
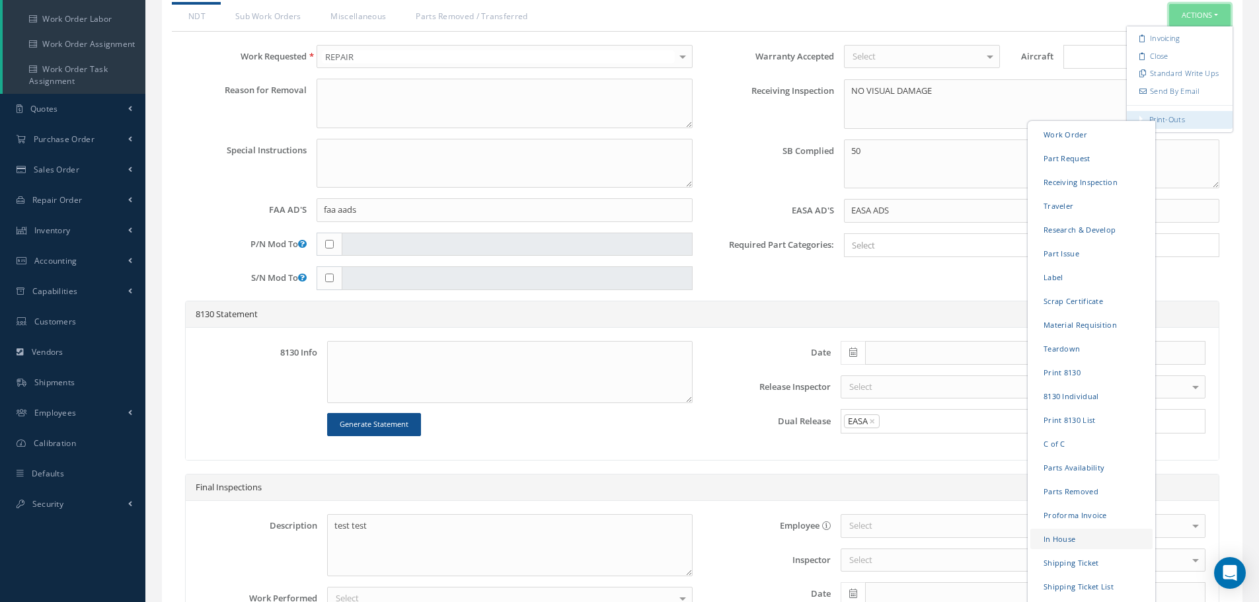
scroll to position [297, 0]
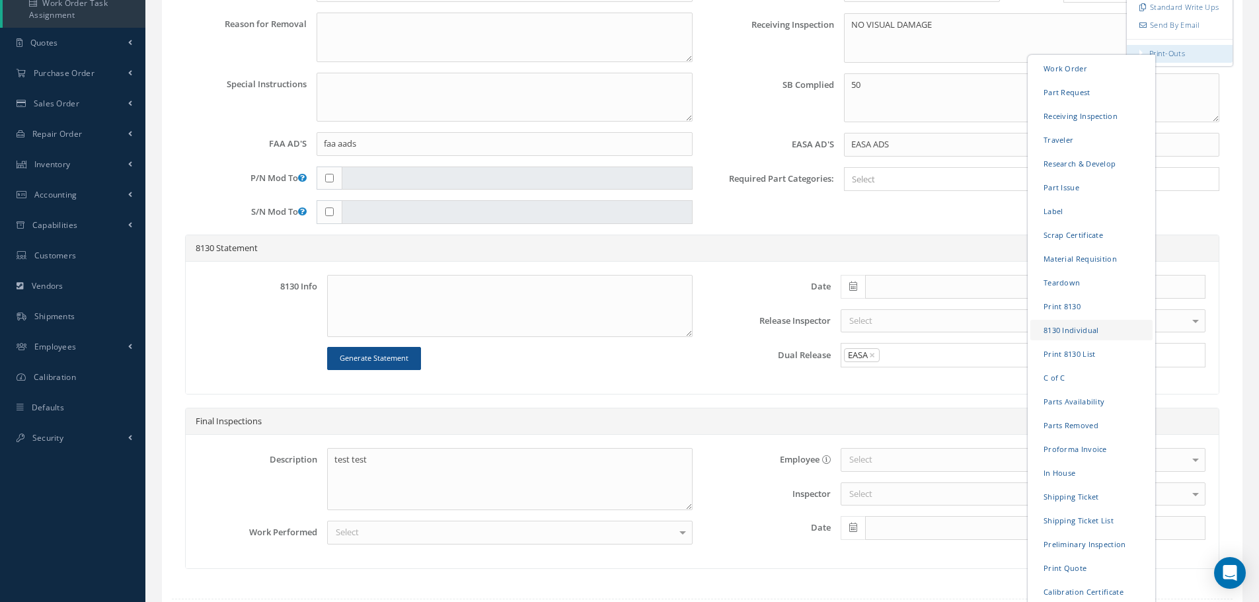
click at [1078, 329] on link "8130 Individual" at bounding box center [1092, 330] width 122 height 20
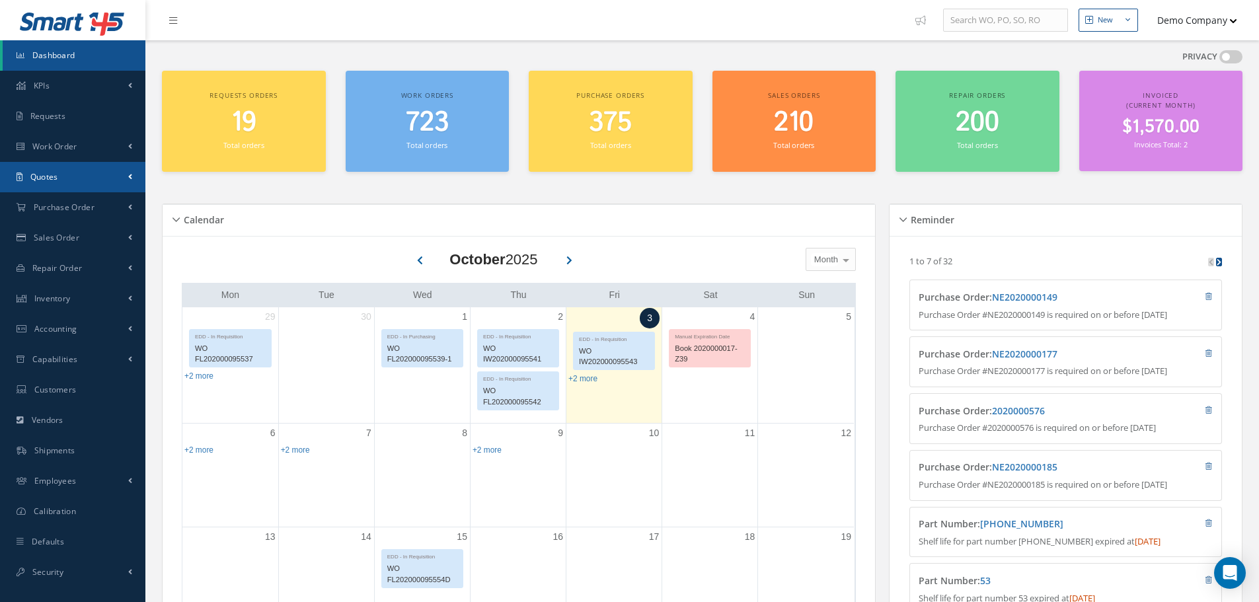
click at [77, 175] on link "Quotes" at bounding box center [72, 177] width 145 height 30
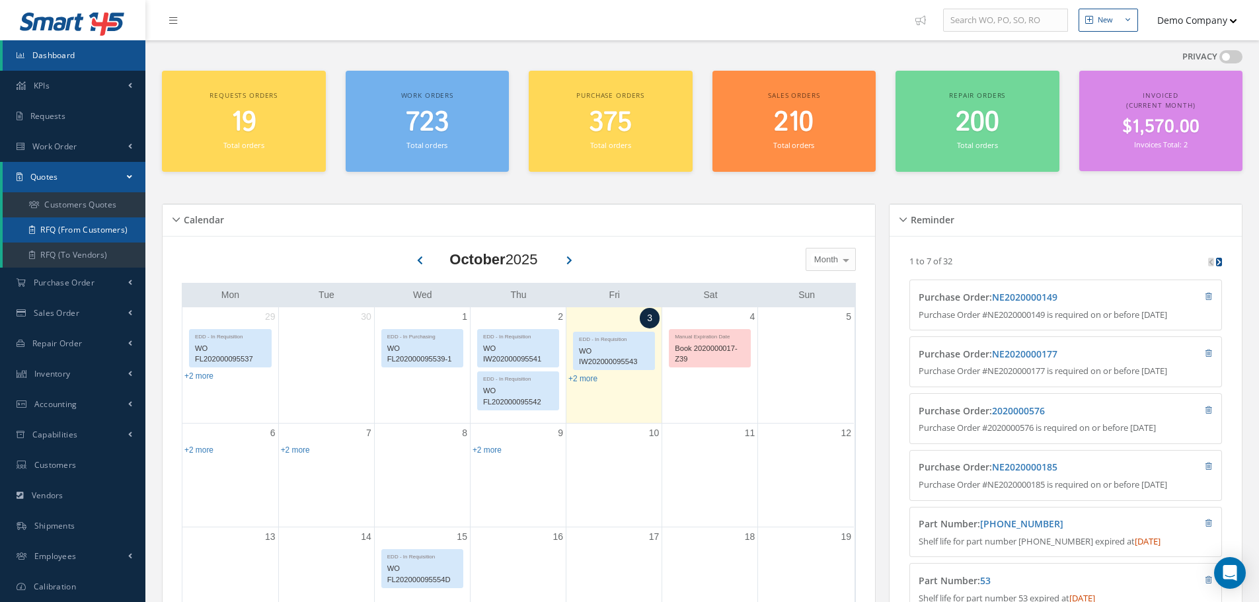
click at [113, 231] on link "RFQ (From Customers)" at bounding box center [74, 229] width 143 height 25
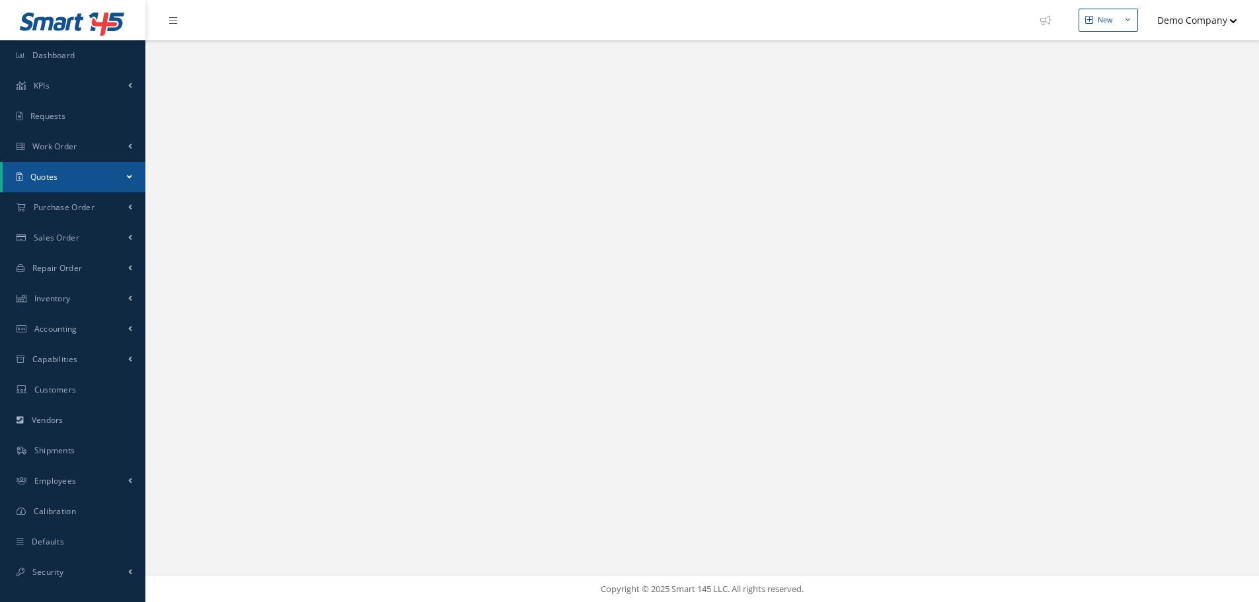
select select "25"
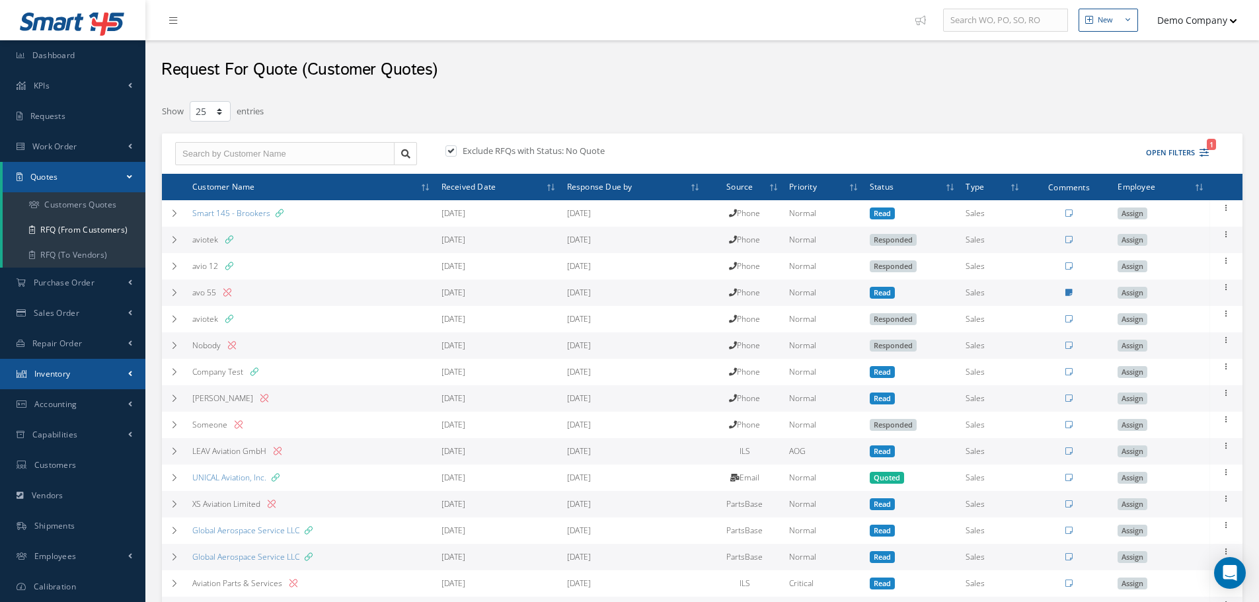
click at [97, 363] on link "Inventory" at bounding box center [72, 374] width 145 height 30
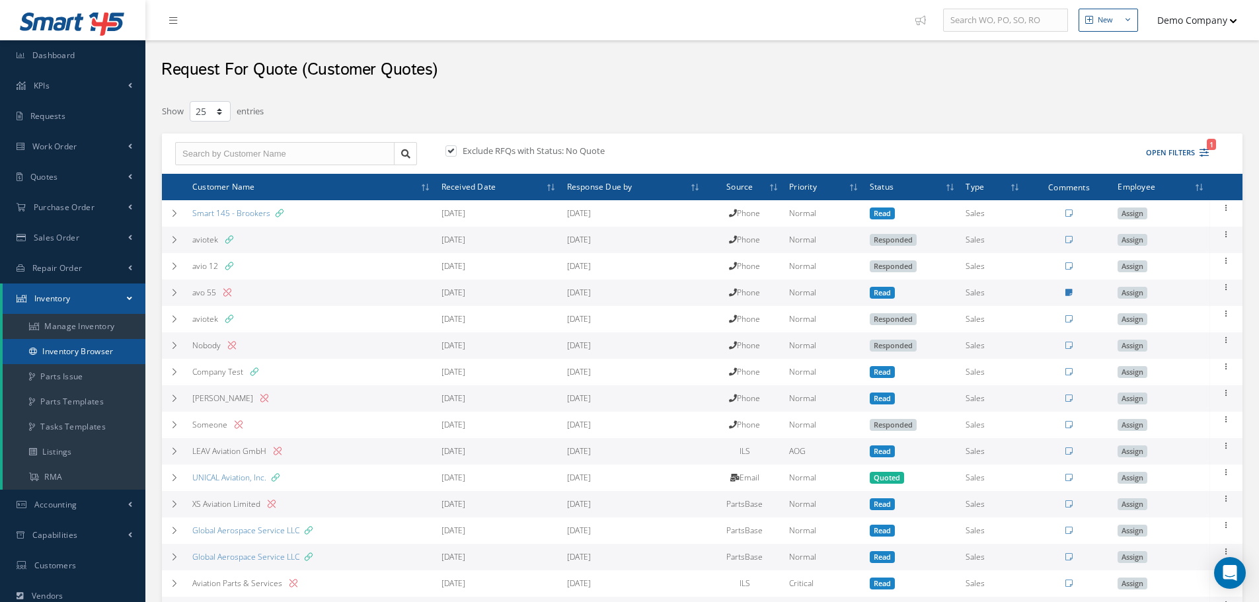
click at [80, 346] on link "Inventory Browser" at bounding box center [74, 351] width 143 height 25
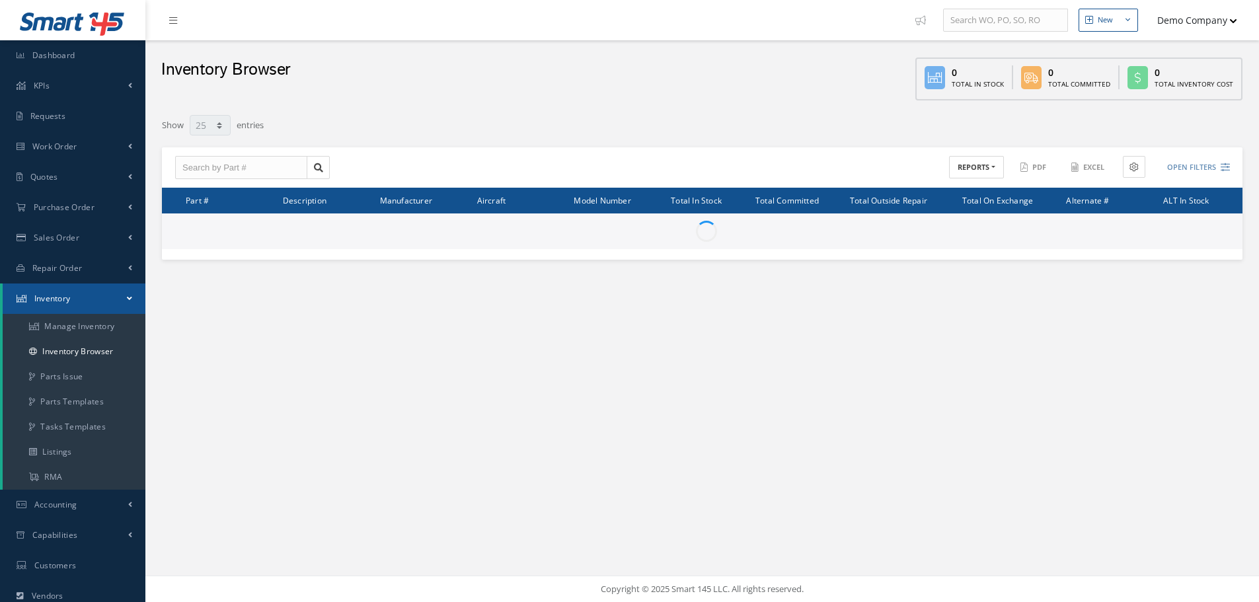
select select "25"
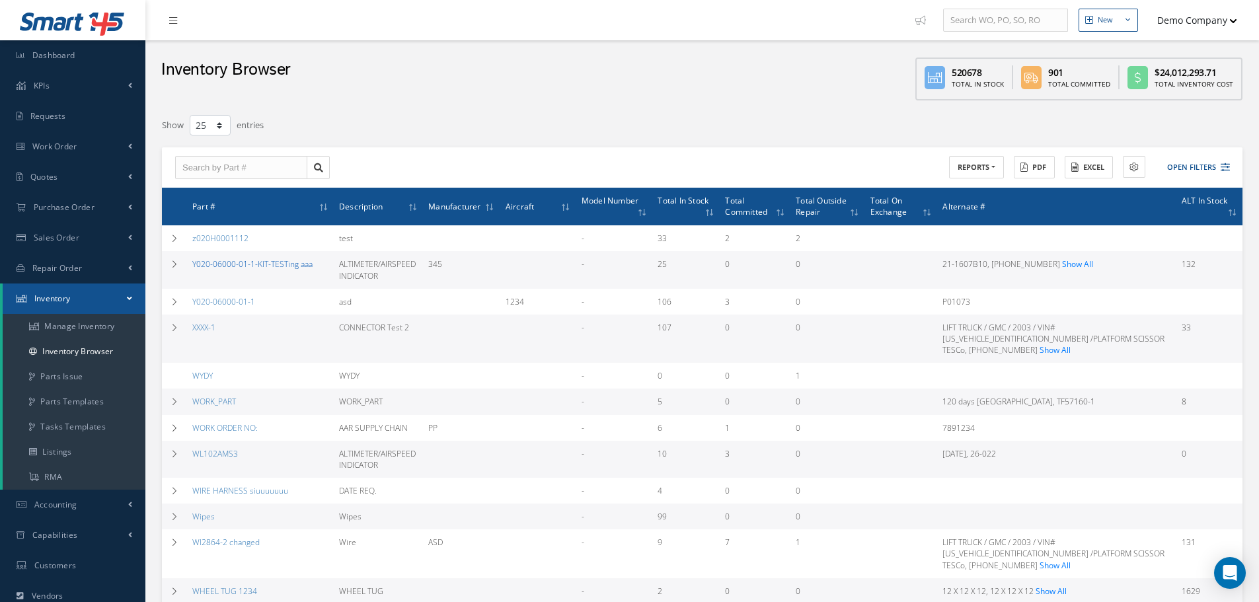
click at [226, 262] on link "Y020-06000-01-1-KIT-TESTing aaa" at bounding box center [252, 263] width 120 height 11
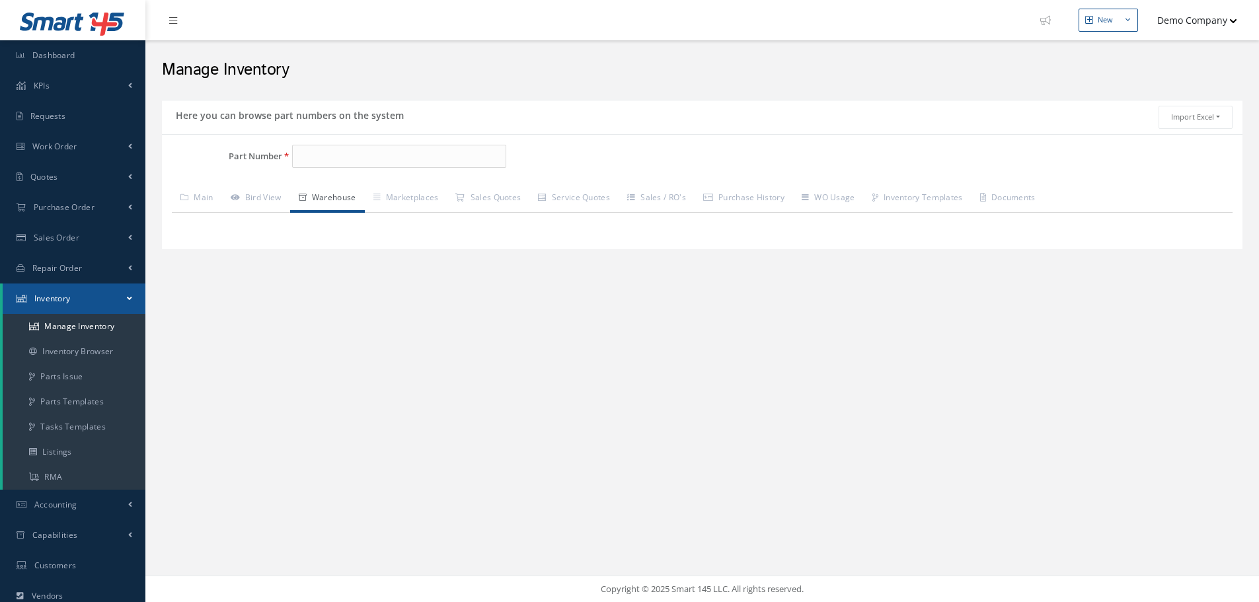
type input "Y020-06000-01-1-KIT-TESTing aaa"
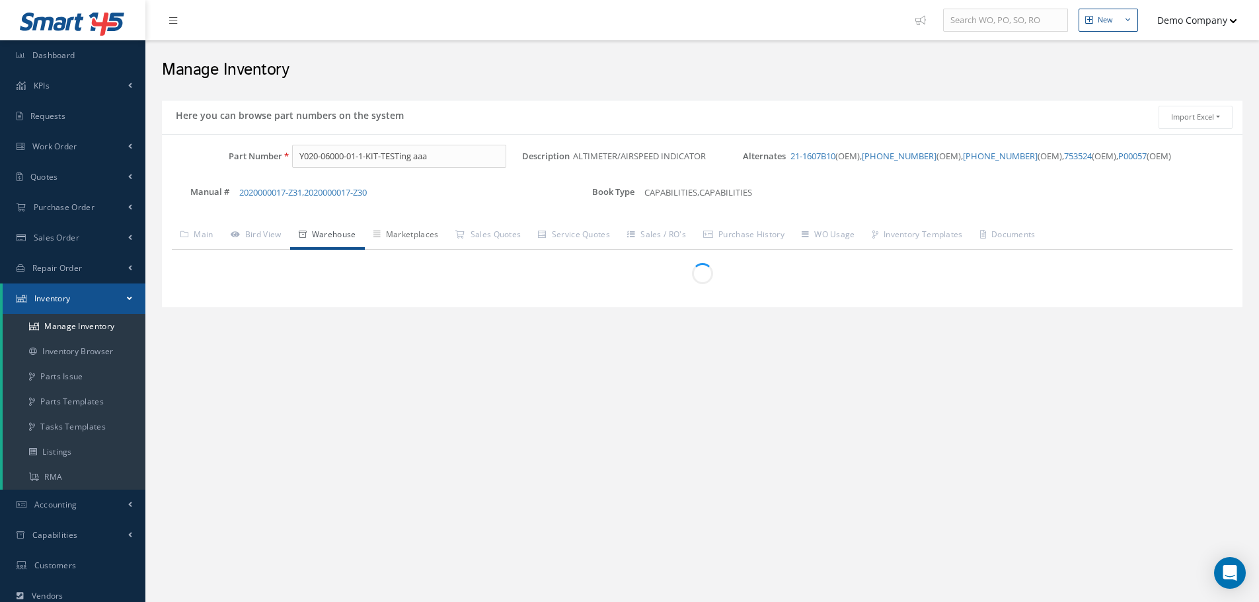
click at [439, 237] on link "Marketplaces" at bounding box center [406, 236] width 83 height 28
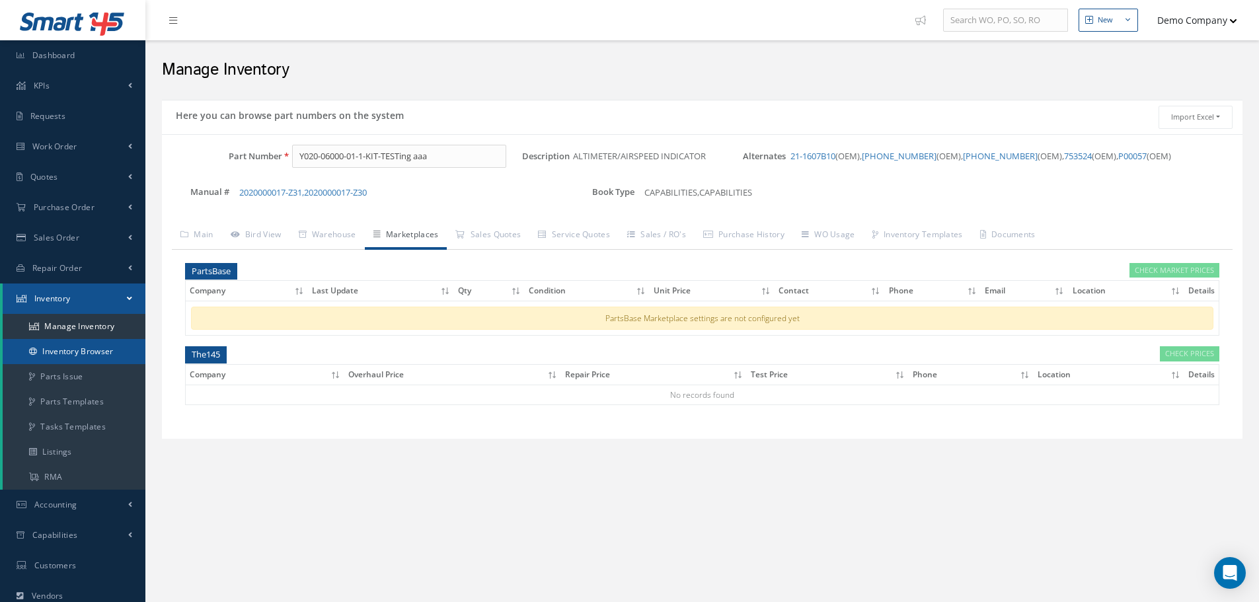
click at [121, 348] on link "Inventory Browser" at bounding box center [74, 351] width 143 height 25
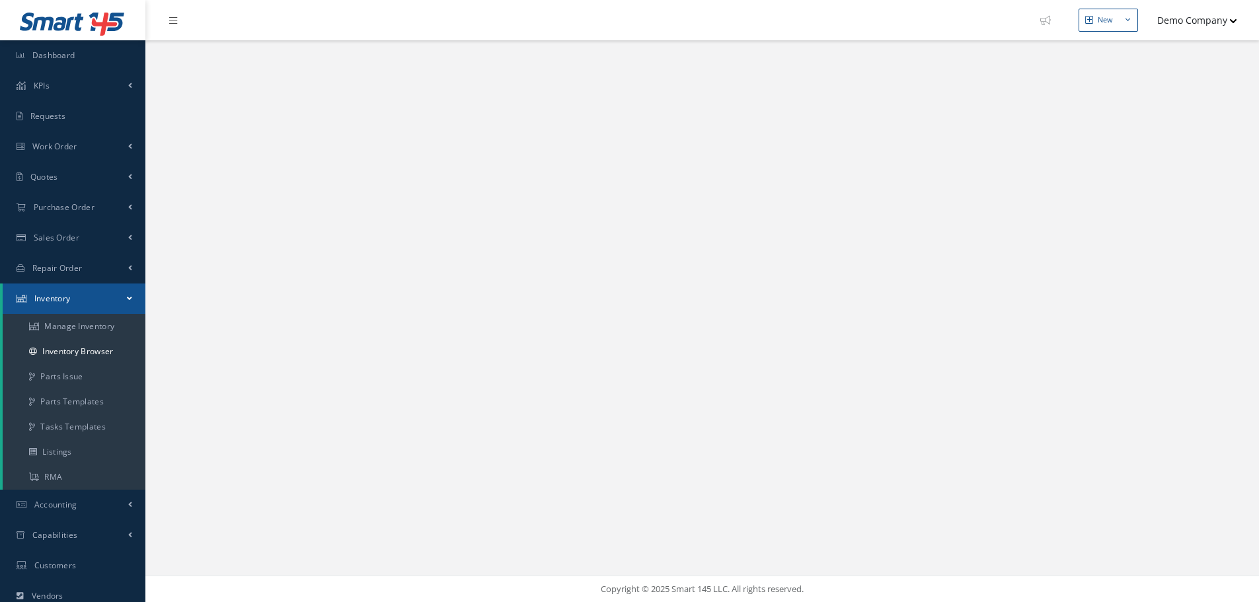
select select "25"
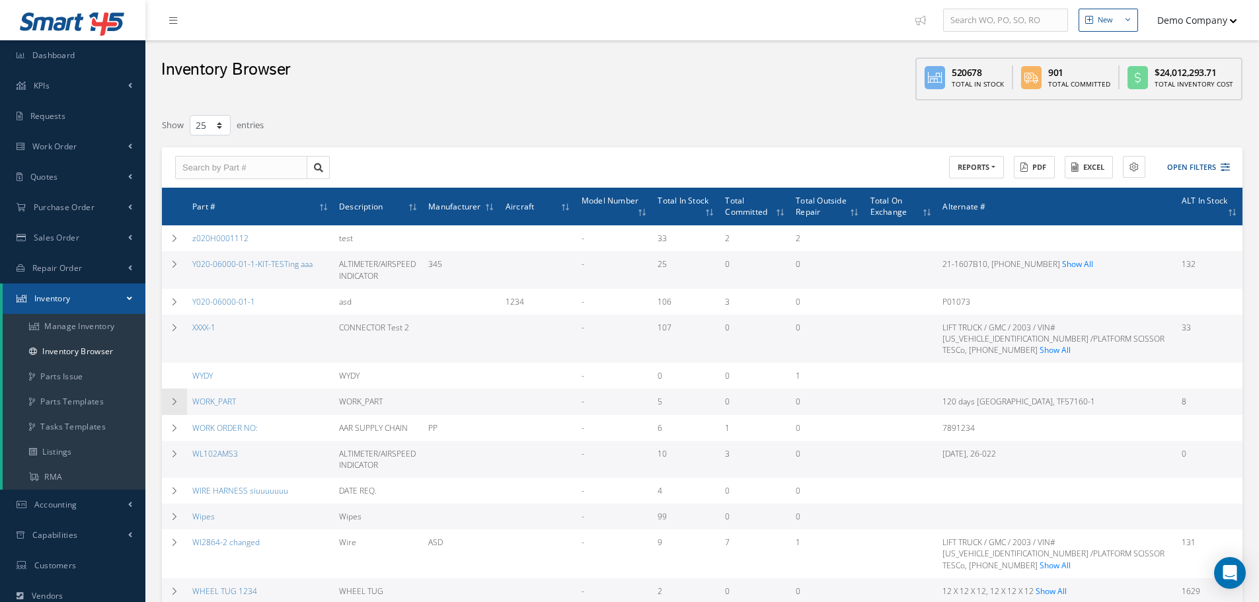
click at [178, 395] on td at bounding box center [174, 402] width 25 height 26
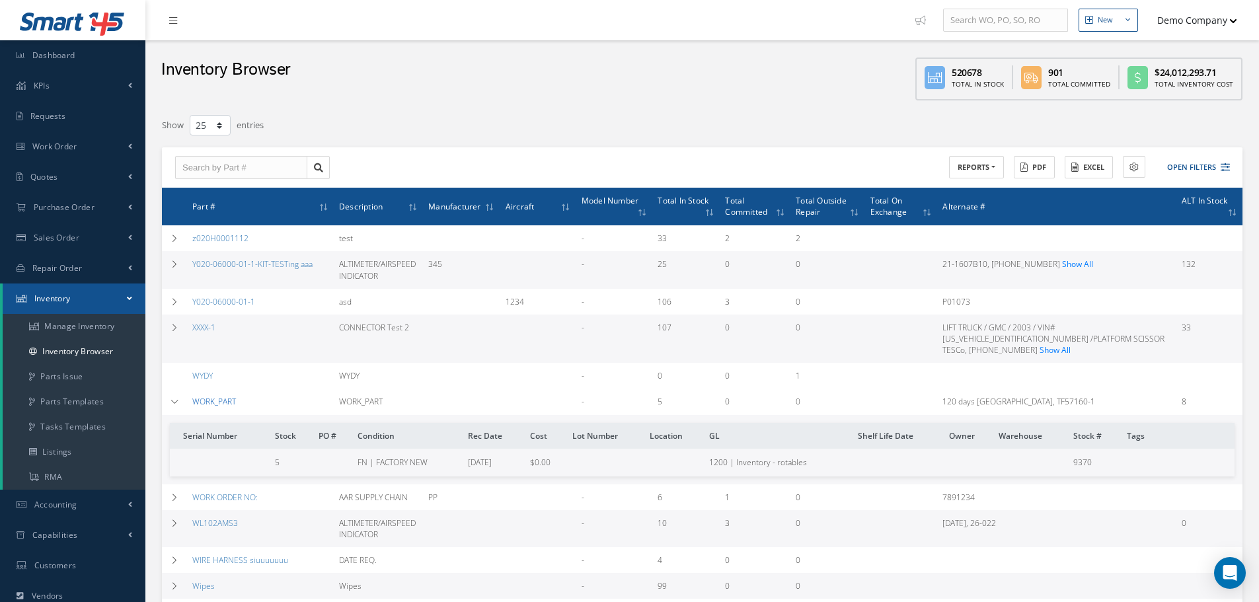
click at [214, 396] on link "WORK_PART" at bounding box center [214, 401] width 44 height 11
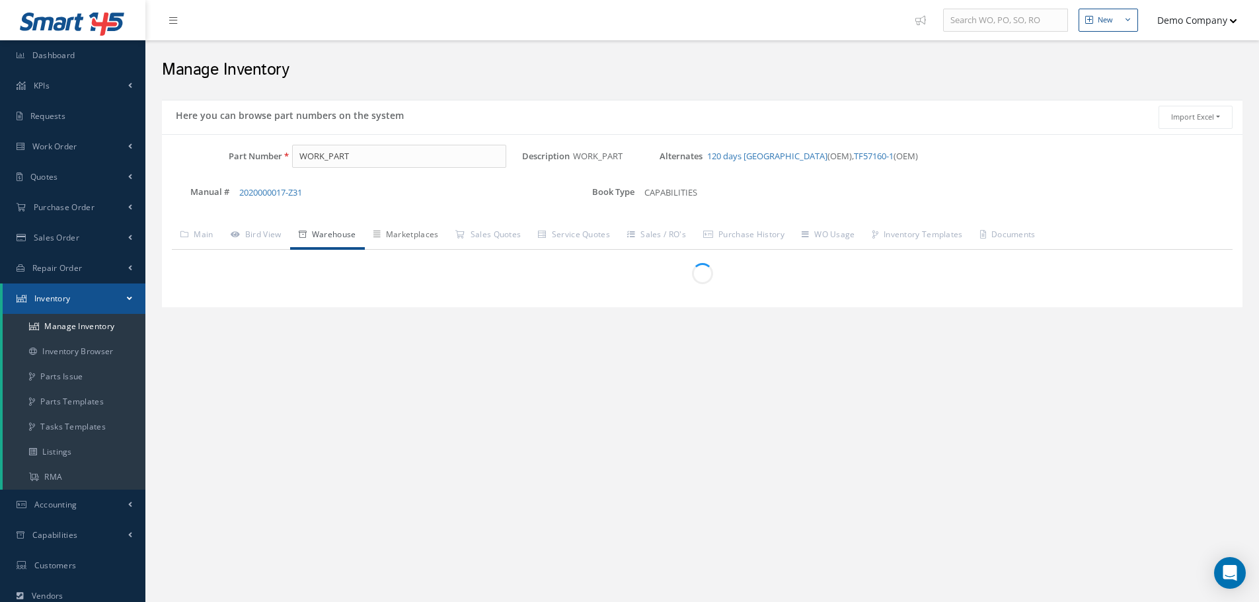
drag, startPoint x: 423, startPoint y: 237, endPoint x: 496, endPoint y: 251, distance: 74.7
click at [424, 235] on link "Marketplaces" at bounding box center [406, 236] width 83 height 28
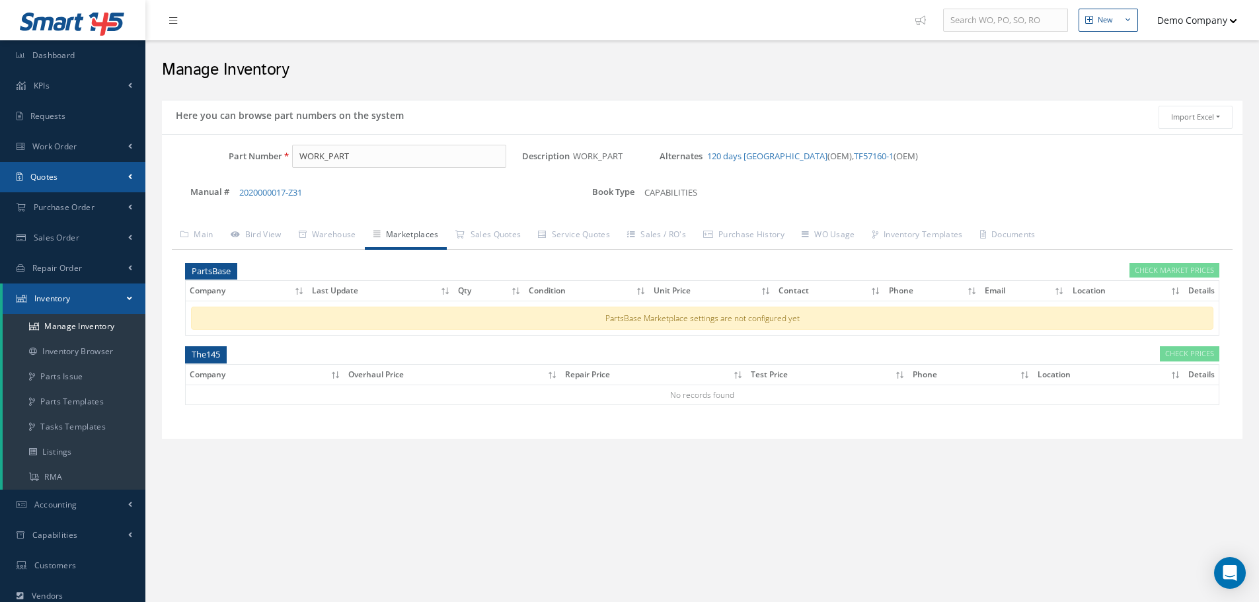
click at [79, 182] on link "Quotes" at bounding box center [72, 177] width 145 height 30
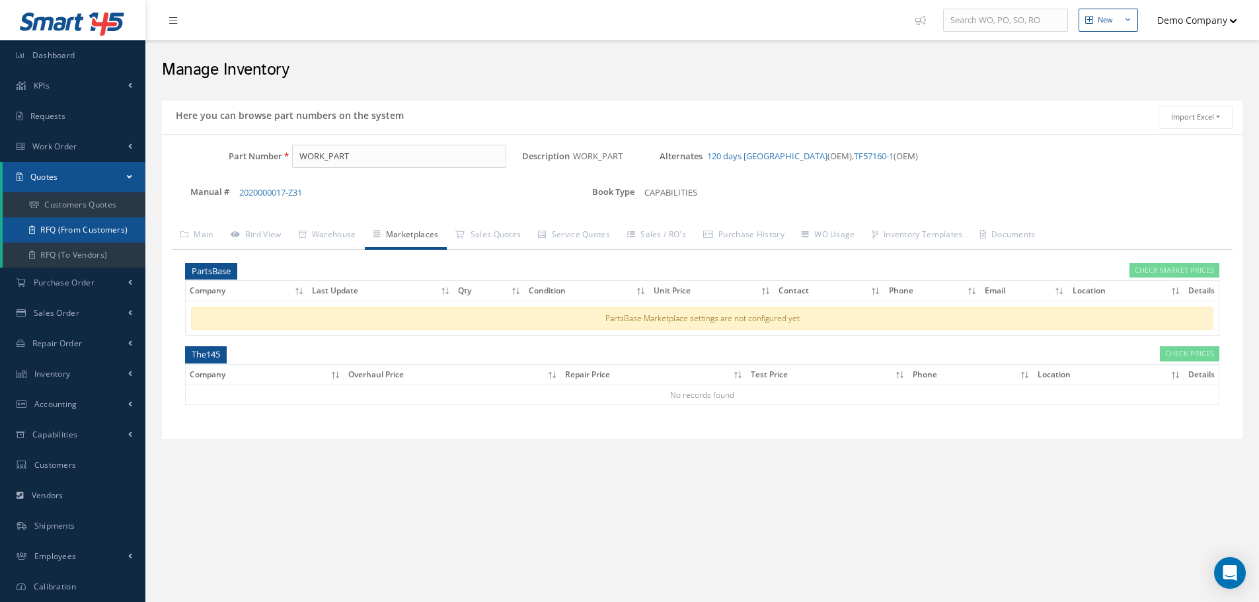
click at [114, 225] on link "RFQ (From Customers)" at bounding box center [74, 229] width 143 height 25
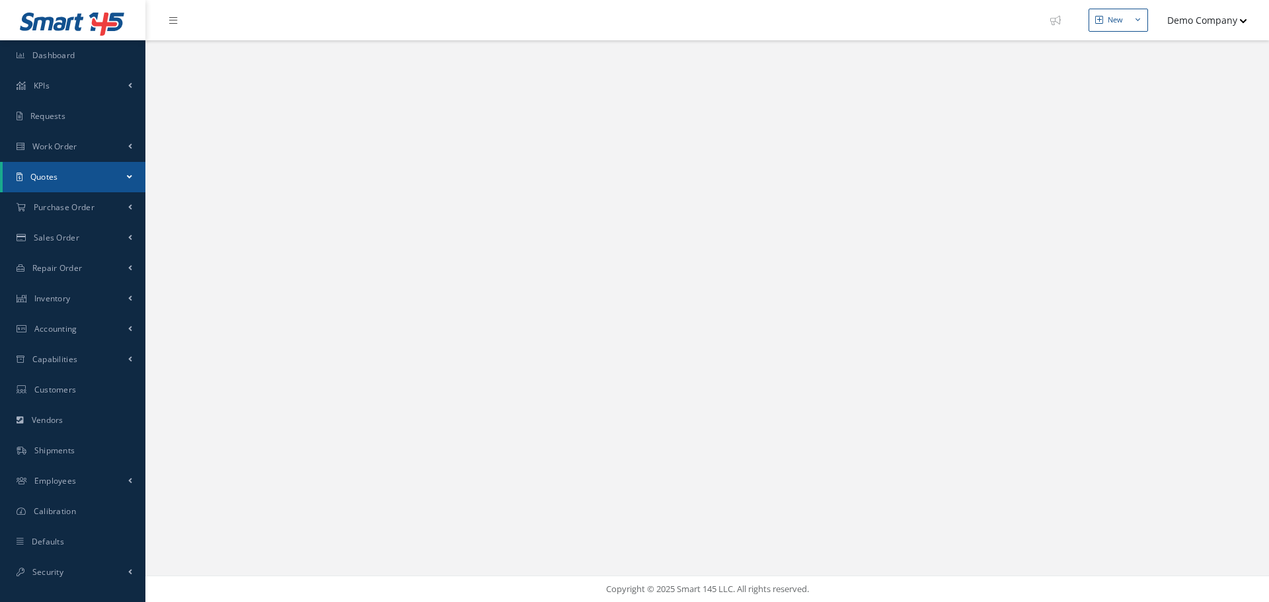
click at [114, 177] on link "Quotes" at bounding box center [74, 177] width 143 height 30
select select "25"
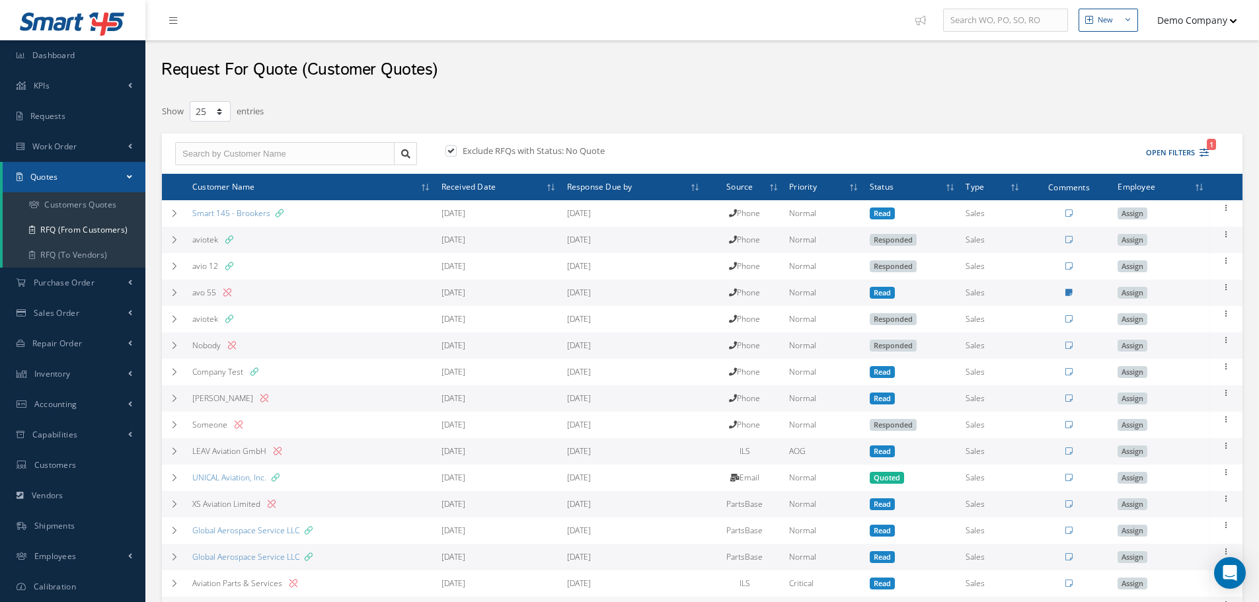
drag, startPoint x: 301, startPoint y: 59, endPoint x: 484, endPoint y: 73, distance: 183.6
click at [484, 73] on div "Request For Quote (Customer Quotes)" at bounding box center [702, 66] width 1114 height 53
click at [533, 102] on div "Show 10 25 50 100 entries" at bounding box center [473, 112] width 642 height 24
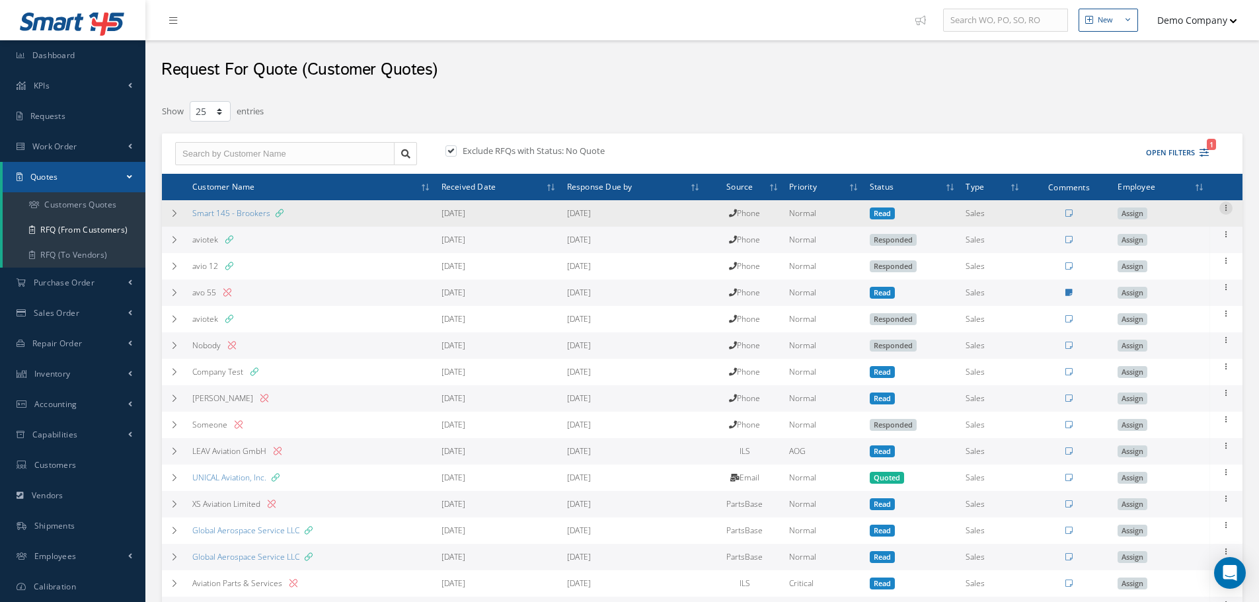
click at [1228, 205] on icon at bounding box center [1226, 207] width 13 height 11
